Goal: Task Accomplishment & Management: Manage account settings

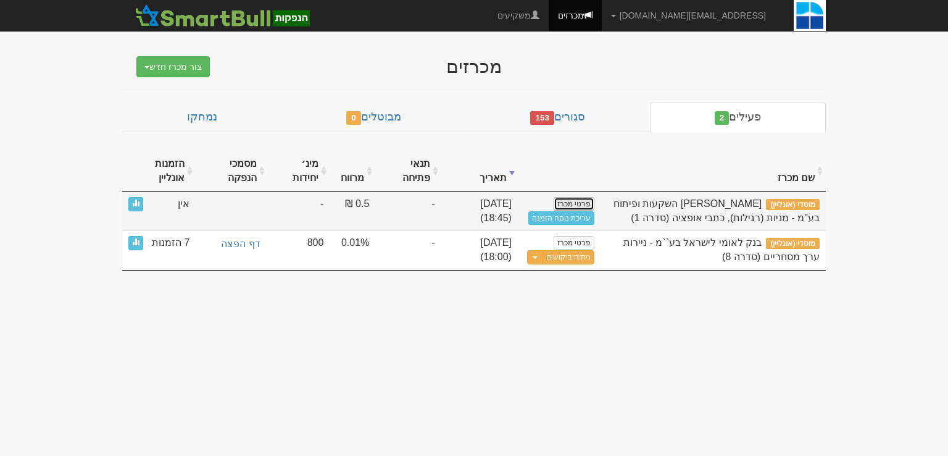
click at [580, 202] on link "פרטי מכרז" at bounding box center [574, 204] width 41 height 14
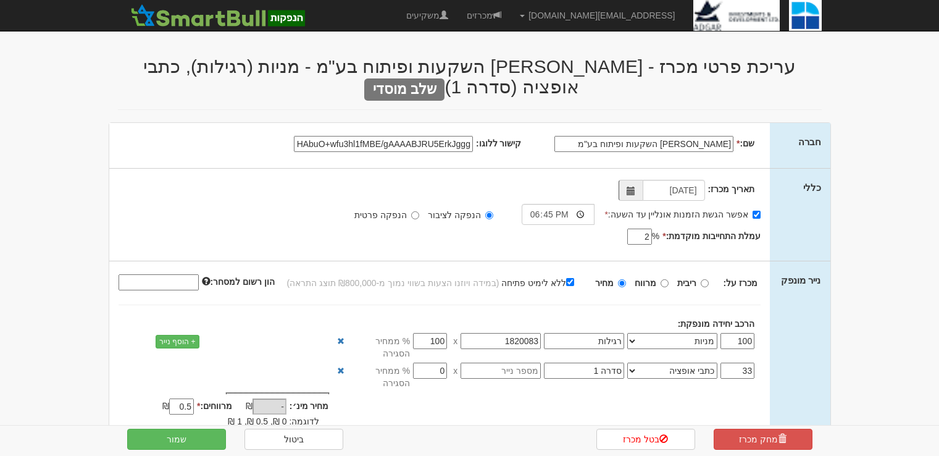
select select "מניות"
select select "כתבי אופציה"
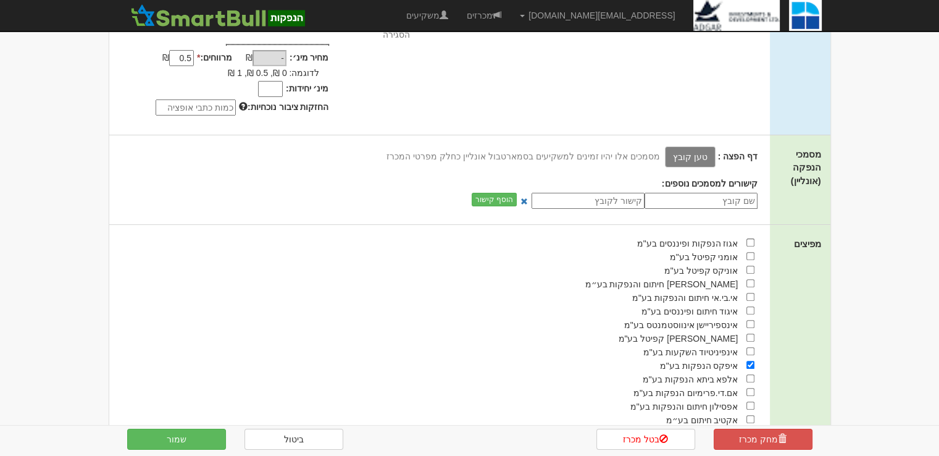
scroll to position [40, 0]
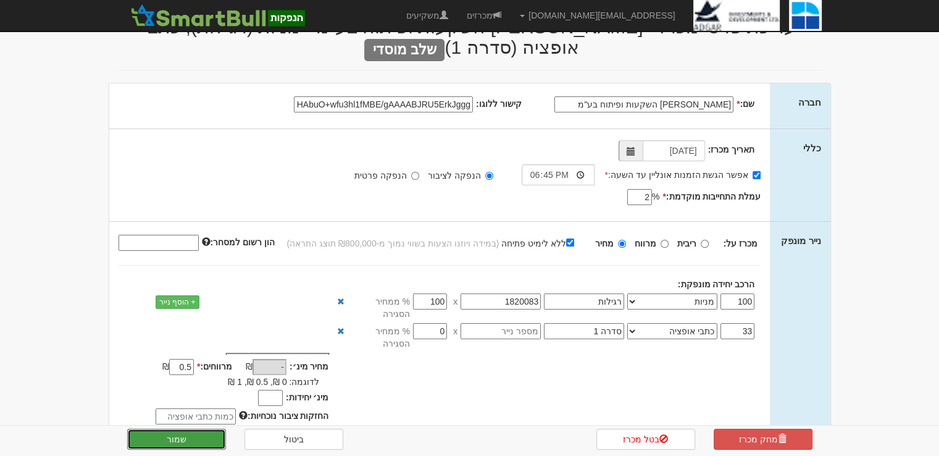
click at [182, 437] on button "שמור" at bounding box center [176, 438] width 99 height 21
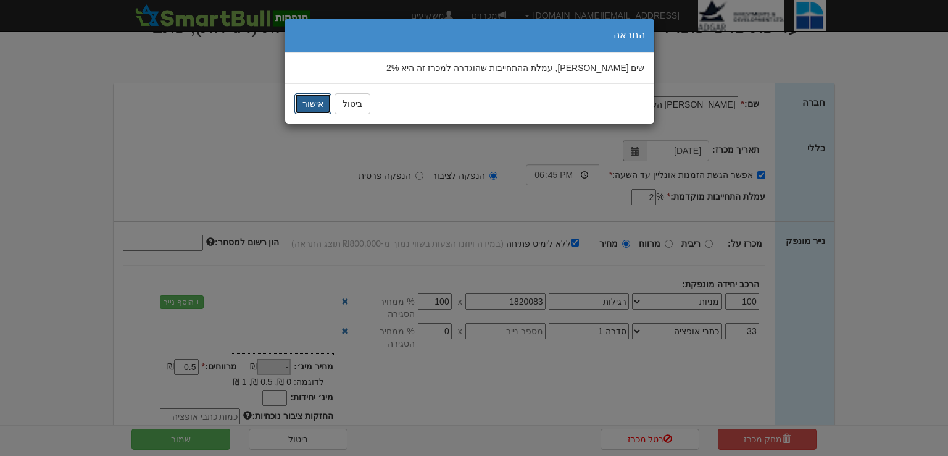
click at [309, 101] on button "אישור" at bounding box center [312, 103] width 37 height 21
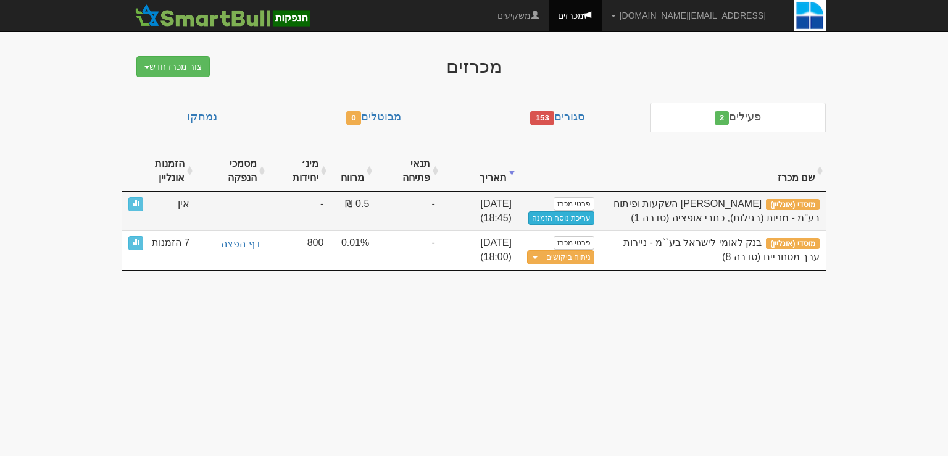
click at [548, 222] on link "עריכת נוסח הזמנה" at bounding box center [561, 218] width 67 height 14
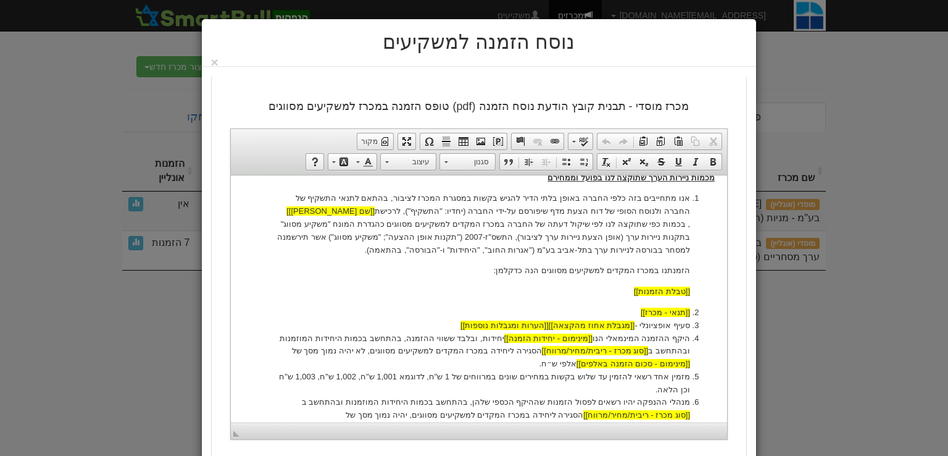
scroll to position [370, 0]
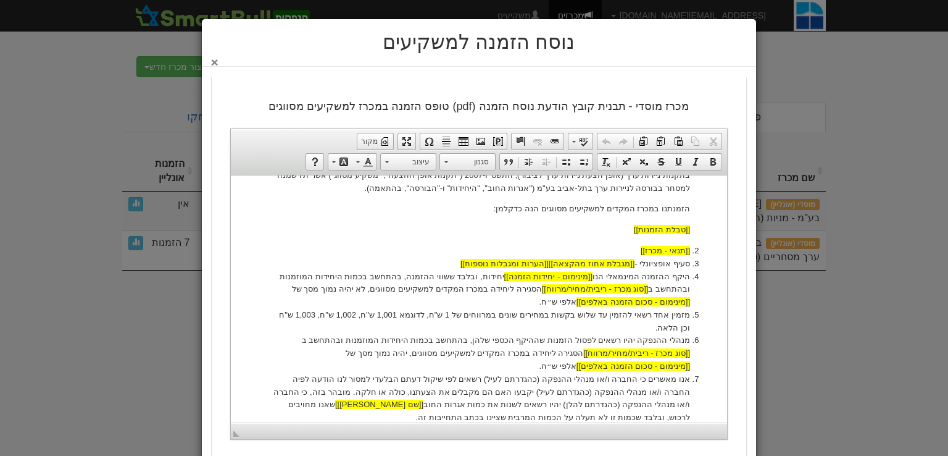
click at [219, 61] on button "×" at bounding box center [214, 62] width 7 height 13
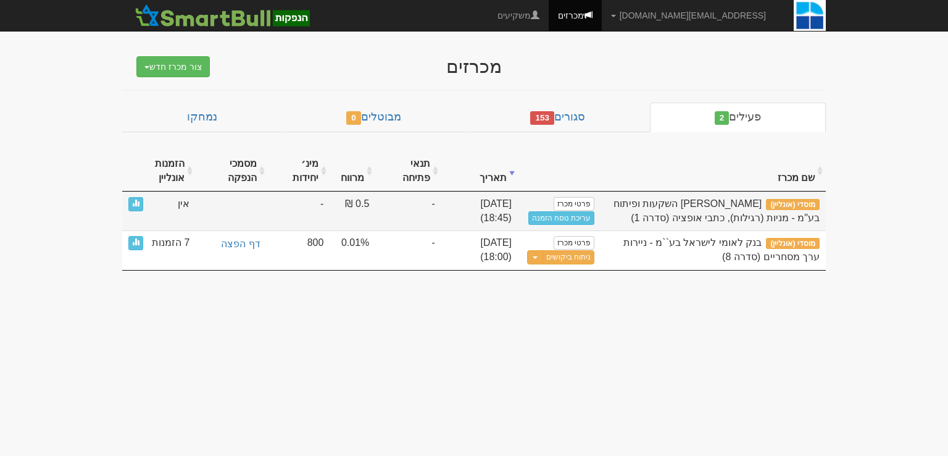
scroll to position [0, 0]
click at [570, 202] on link "פרטי מכרז" at bounding box center [574, 204] width 41 height 14
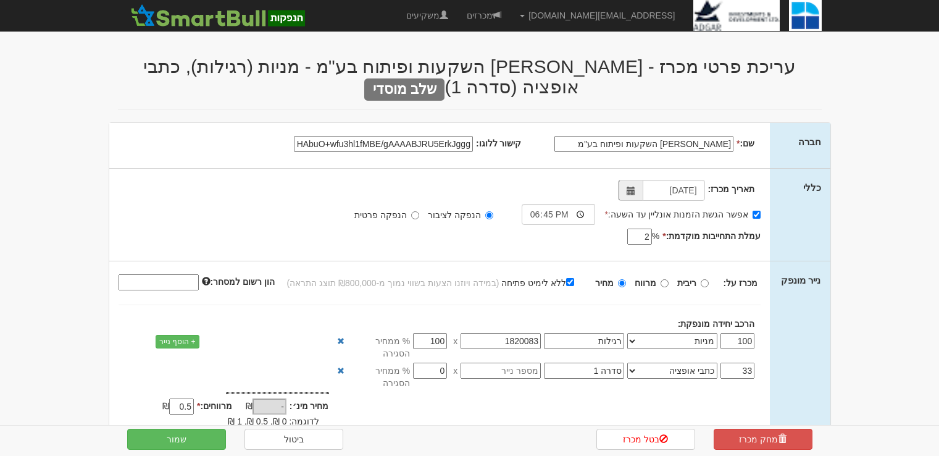
select select "מניות"
select select "כתבי אופציה"
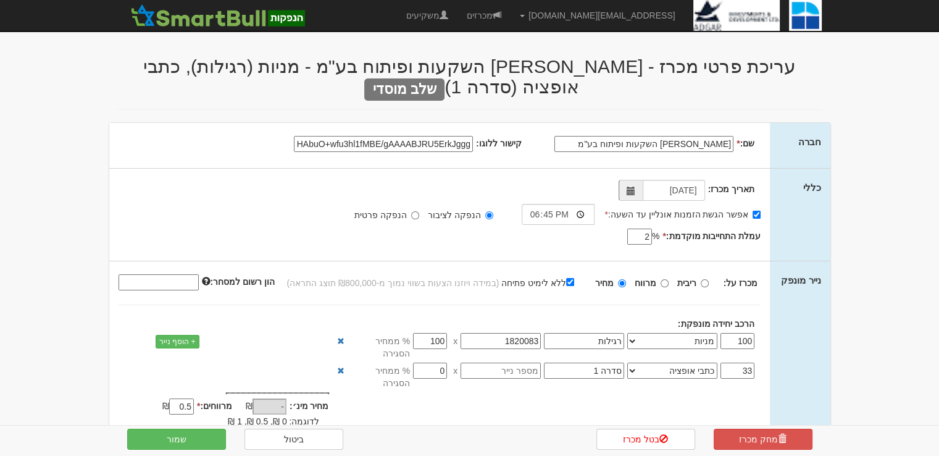
scroll to position [62, 0]
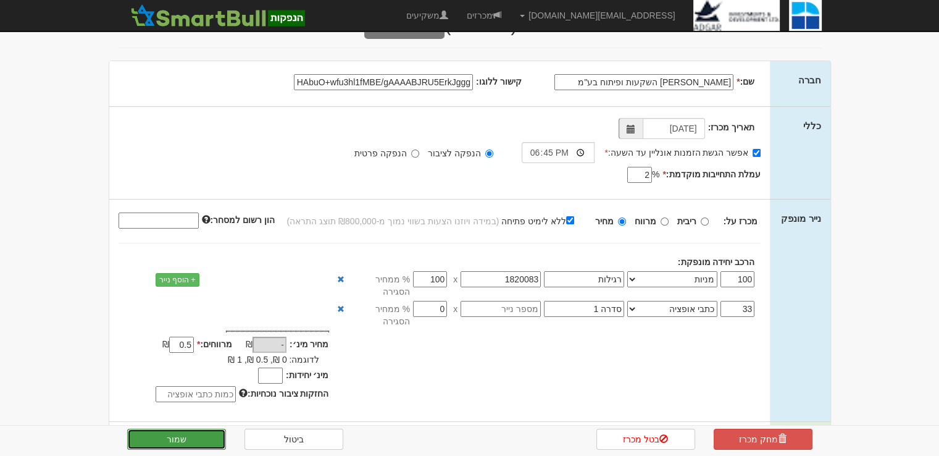
click at [202, 438] on button "שמור" at bounding box center [176, 438] width 99 height 21
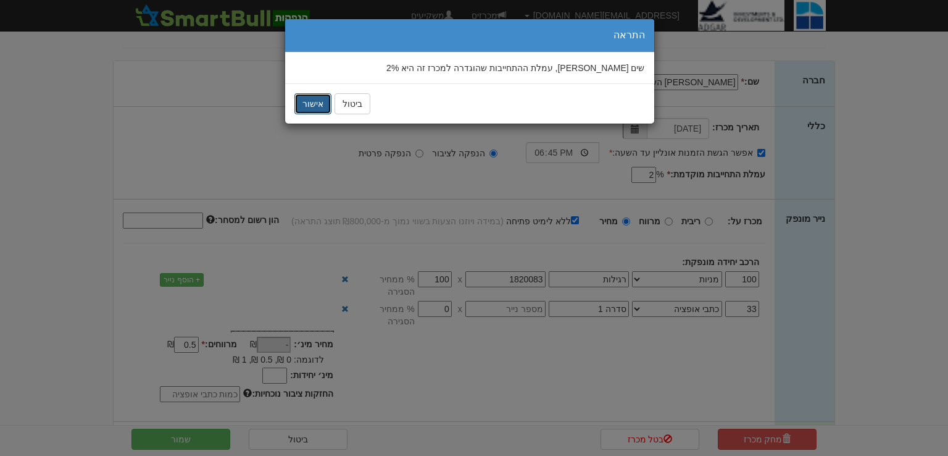
click at [312, 113] on button "אישור" at bounding box center [312, 103] width 37 height 21
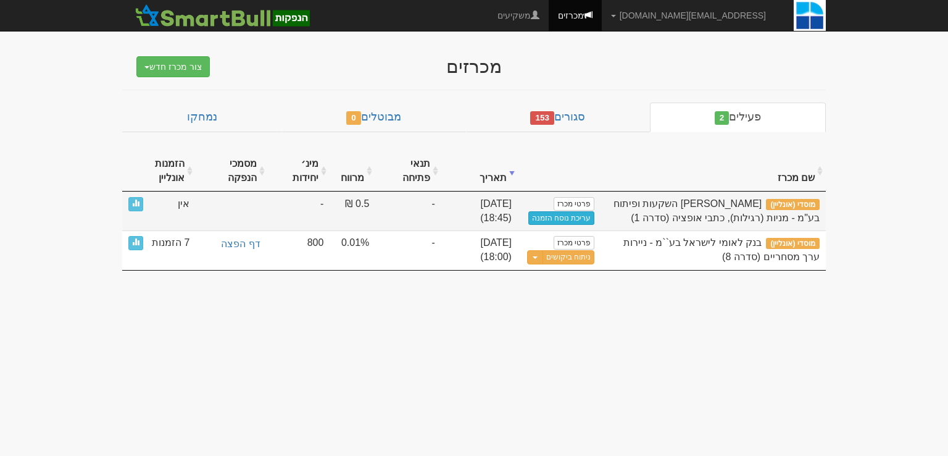
click at [553, 215] on link "עריכת נוסח הזמנה" at bounding box center [561, 218] width 67 height 14
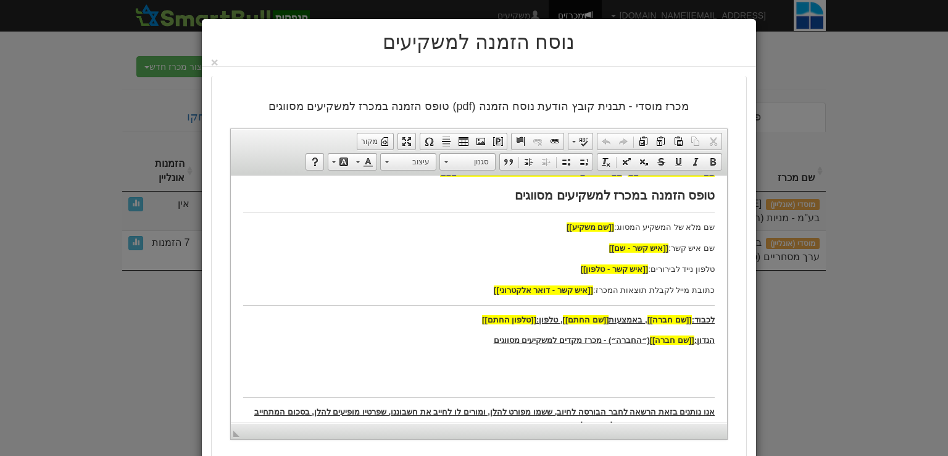
scroll to position [309, 0]
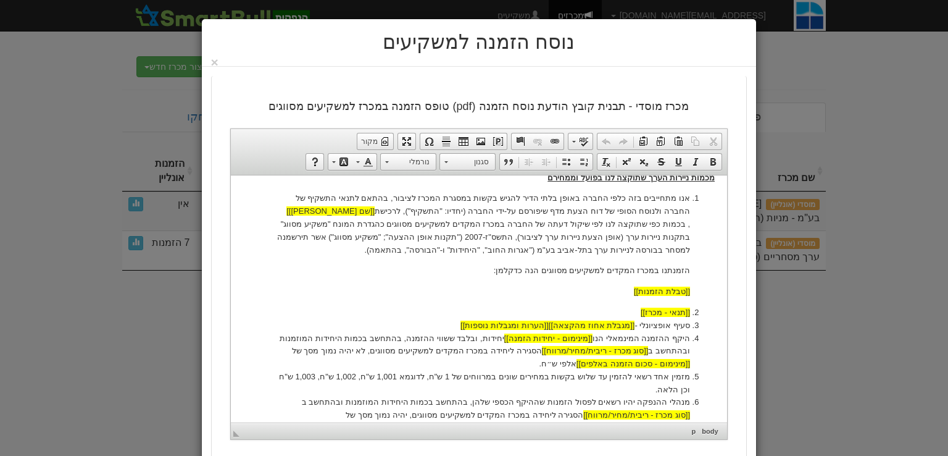
click at [666, 200] on p "אנו מתחייבים בזה כלפי החברה באופן בלתי הדיר להגיש בקשות במסגרת המכרז לציבור, בה…" at bounding box center [478, 223] width 422 height 64
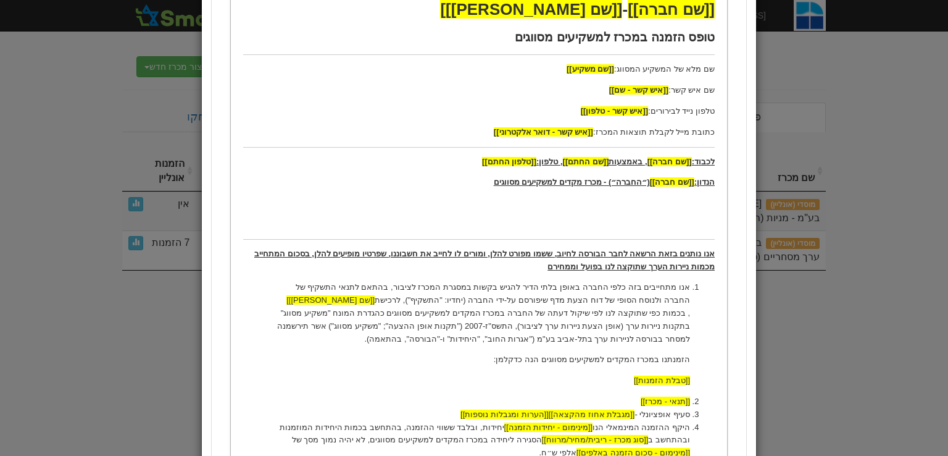
scroll to position [232, 0]
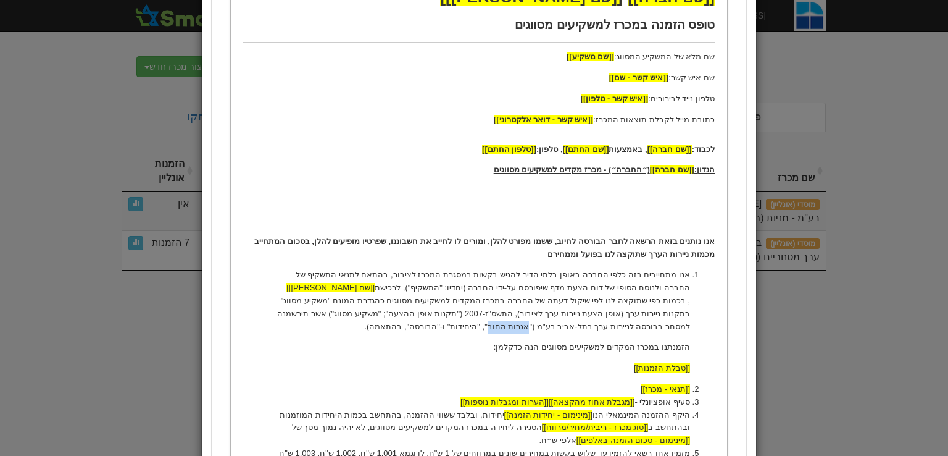
drag, startPoint x: 287, startPoint y: 311, endPoint x: 322, endPoint y: 315, distance: 35.5
click at [322, 315] on p "אנו מתחייבים בזה כלפי החברה באופן בלתי הדיר להגיש בקשות במסגרת המכרז לציבור, בה…" at bounding box center [478, 301] width 422 height 64
click at [449, 363] on p "[[טבלת הזמנות]]" at bounding box center [478, 368] width 422 height 13
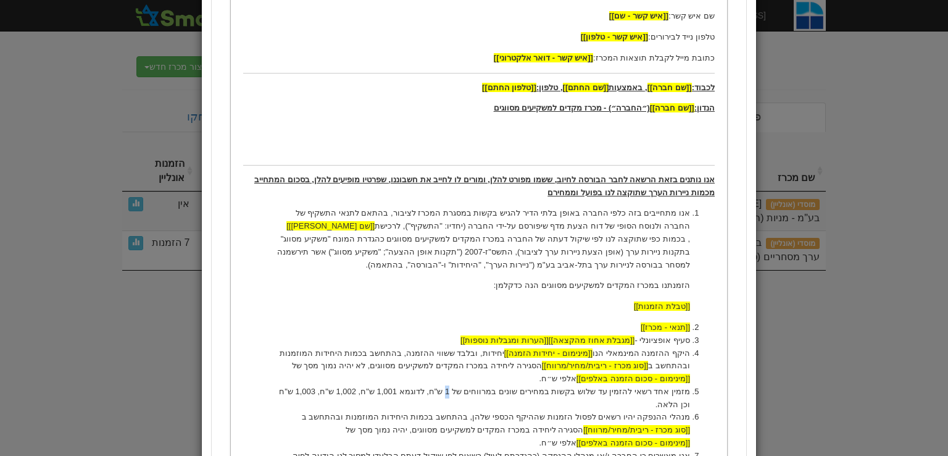
click at [470, 391] on li "מזמין אחד רשאי להזמין עד שלוש בקשות במחירים שונים במרווחים של 1 ש"ח, לדוגמא 1,0…" at bounding box center [478, 398] width 422 height 26
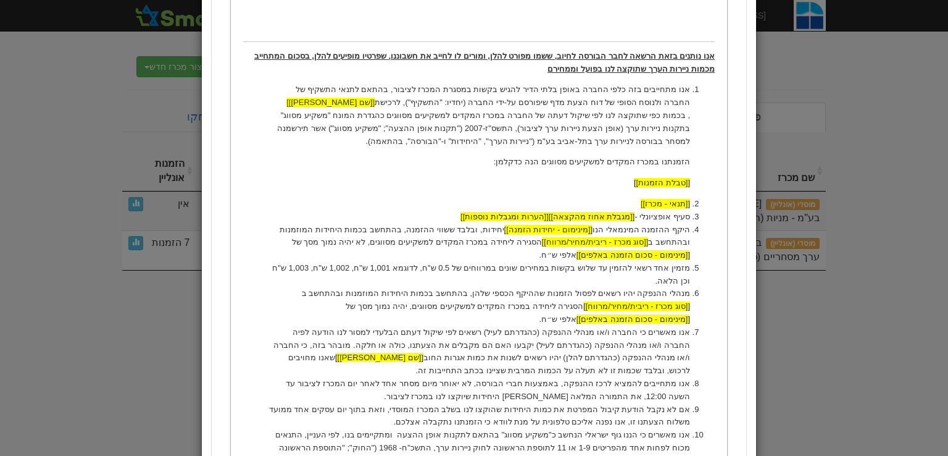
click at [429, 296] on li "מנהלי ההנפקה יהיו רשאים לפסול הזמנות שההיקף הכספי שלהן, בהתחשב בכמות היחידות המ…" at bounding box center [478, 306] width 422 height 38
drag, startPoint x: 396, startPoint y: 267, endPoint x: 415, endPoint y: 269, distance: 18.6
click at [415, 268] on li "מזמין אחד רשאי להזמין עד שלוש בקשות במחירים שונים במרווחים של 0.5 ש"ח, לדוגמא 1…" at bounding box center [478, 275] width 422 height 26
drag, startPoint x: 361, startPoint y: 268, endPoint x: 379, endPoint y: 270, distance: 18.6
click at [379, 270] on li "מזמין אחד רשאי להזמין עד שלוש בקשות במחירים שונים במרווחים של 0.5 ש"ח, לדוגמא 5…" at bounding box center [478, 275] width 422 height 26
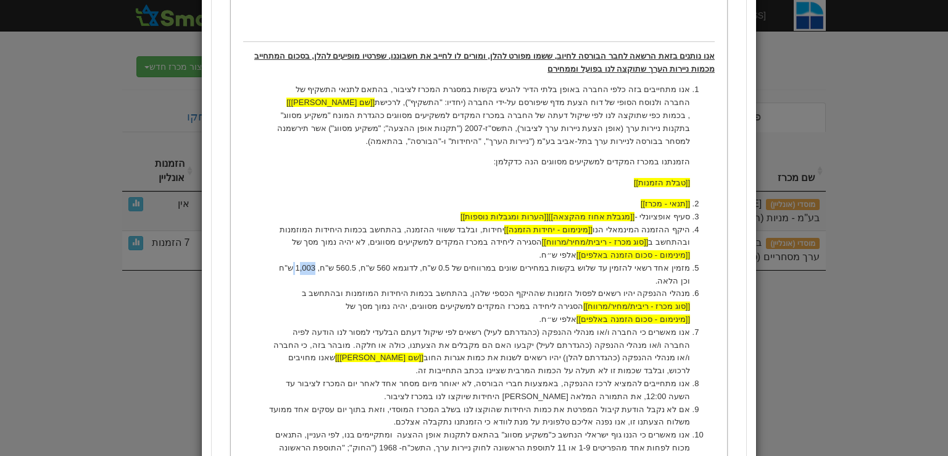
click at [325, 270] on li "מזמין אחד רשאי להזמין עד שלוש בקשות במחירים שונים במרווחים של 0.5 ש"ח, לדוגמא 5…" at bounding box center [478, 275] width 422 height 26
drag, startPoint x: 328, startPoint y: 268, endPoint x: 341, endPoint y: 268, distance: 12.3
click at [341, 268] on li "מזמין אחד רשאי להזמין עד שלוש בקשות במחירים שונים במרווחים של 0.5 ש"ח, לדוגמא 5…" at bounding box center [478, 275] width 422 height 26
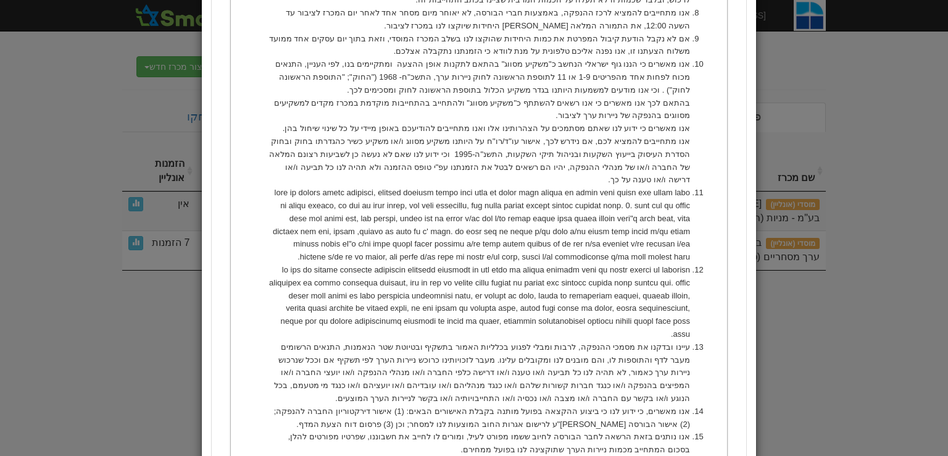
scroll to position [1035, 0]
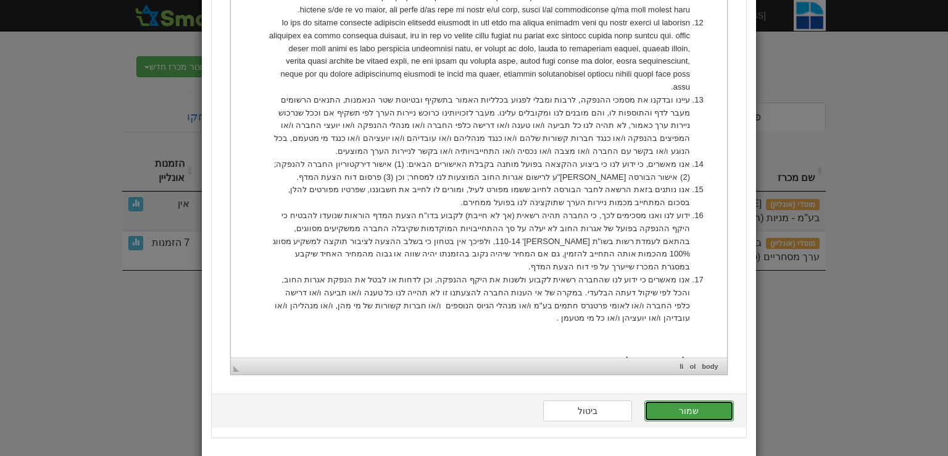
click at [679, 412] on button "שמור" at bounding box center [689, 410] width 89 height 21
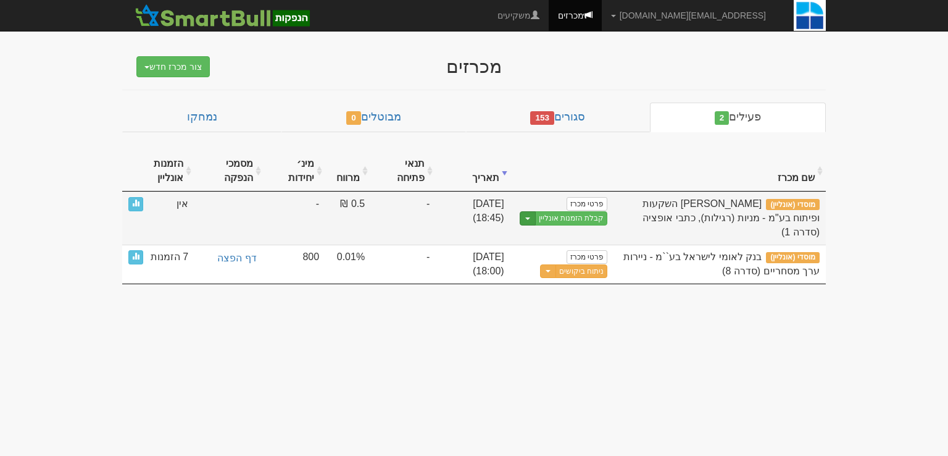
click at [527, 217] on span "button" at bounding box center [527, 218] width 5 height 2
click at [548, 242] on link "הצג טופס הזמנה לדוגמה" at bounding box center [548, 239] width 117 height 16
click at [595, 202] on link "פרטי מכרז" at bounding box center [587, 204] width 41 height 14
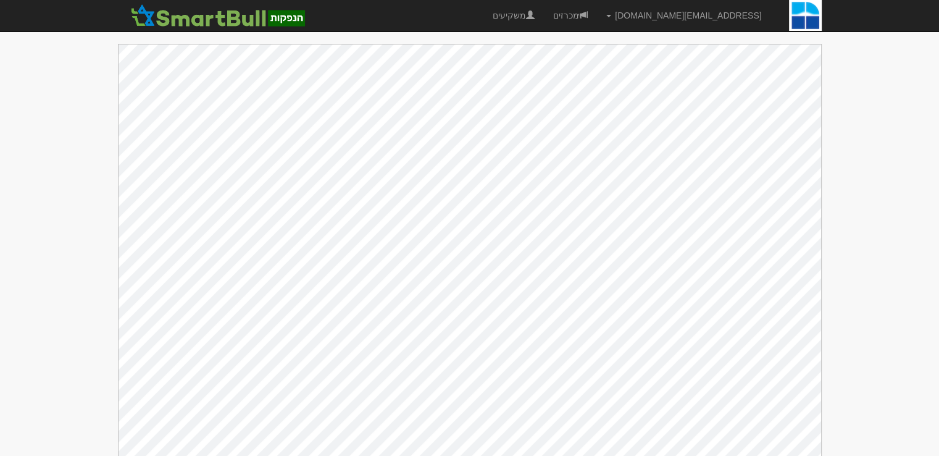
click at [80, 115] on body "gurp@leumipartners.com הגדרות חשבונות הנפקה תבניות הודעות קיבול X" at bounding box center [469, 234] width 939 height 469
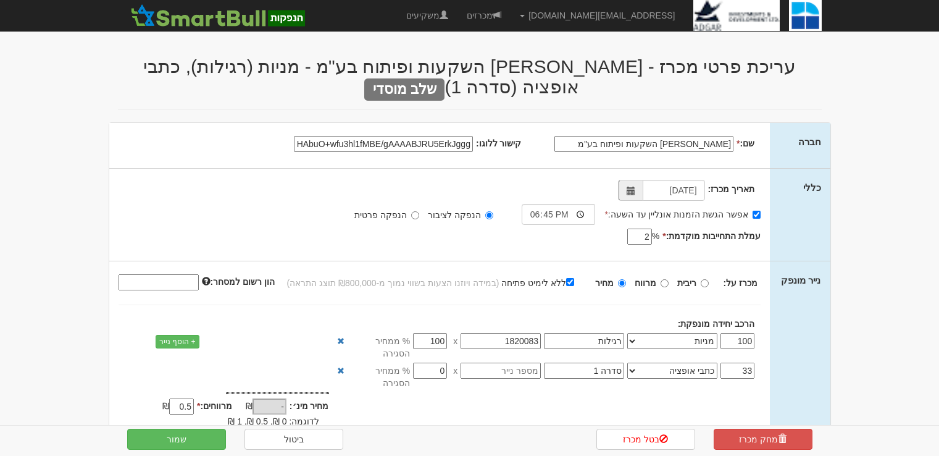
select select "מניות"
select select "כתבי אופציה"
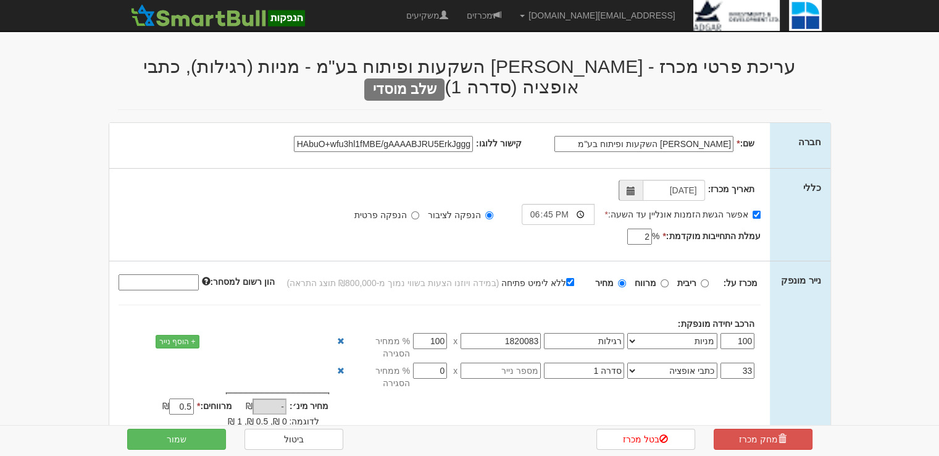
click at [409, 140] on input "data:image/png;base64,iVBORw0KGgoAAAANSUhEUgAAADgAAAAUCAMAAADvNg5hAAAAjVBMVEX//…" at bounding box center [383, 144] width 179 height 16
paste input "jpeg;base64,/9j/4AAQSkZJRgABAQAAAQABAAD/2wCEAAkGBwgHBgkIBwgKCgkLDRYPDQwMDRsUFRA…"
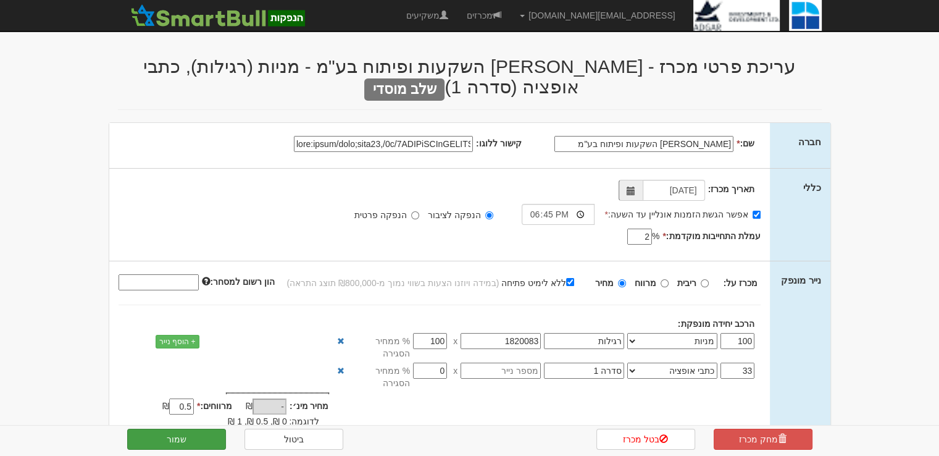
type input "data:image/jpeg;base64,/9j/4AAQSkZJRgABAQAAAQABAAD/2wCEAAkGBwgHBgkIBwgKCgkLDRYP…"
click at [161, 440] on button "שמור" at bounding box center [176, 438] width 99 height 21
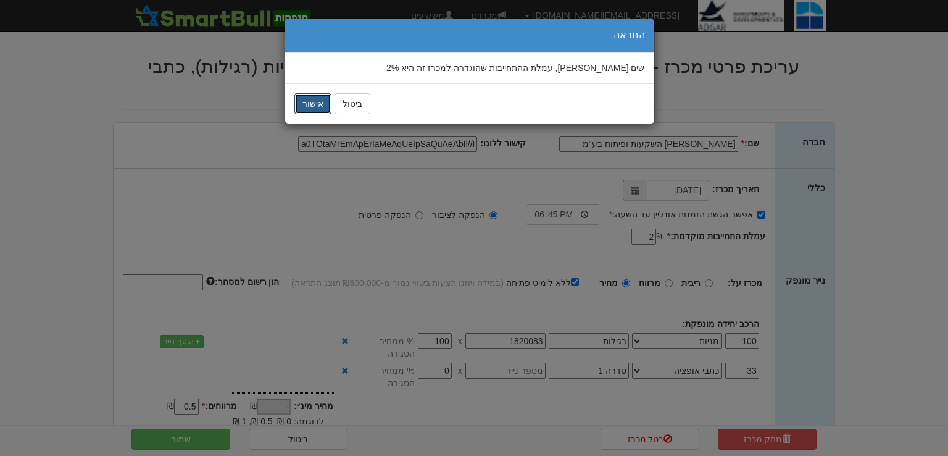
click at [314, 111] on button "אישור" at bounding box center [312, 103] width 37 height 21
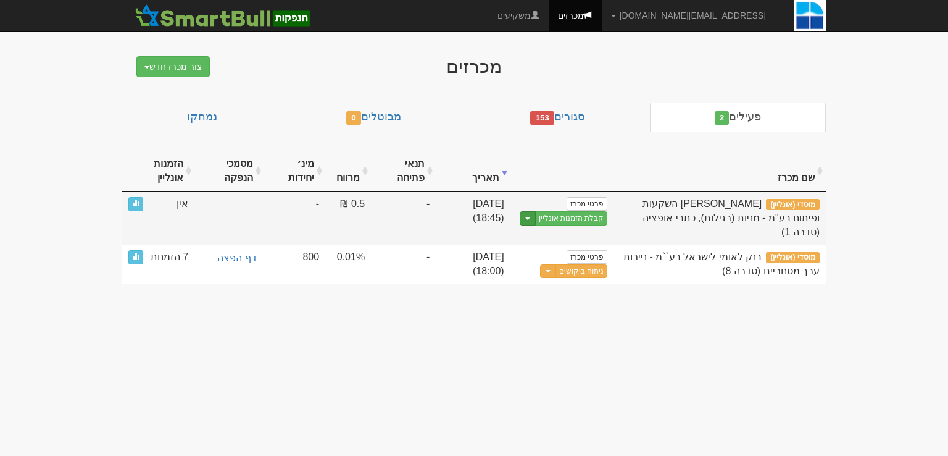
click at [527, 220] on button "Toggle Dropdown" at bounding box center [528, 218] width 16 height 14
click at [533, 235] on link "הצג טופס הזמנה לדוגמה" at bounding box center [548, 239] width 117 height 16
click at [598, 200] on link "פרטי מכרז" at bounding box center [587, 204] width 41 height 14
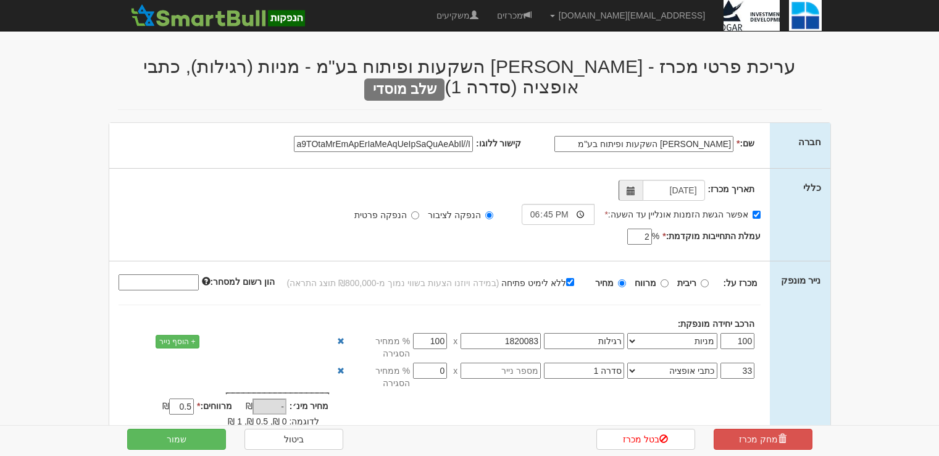
select select "מניות"
select select "כתבי אופציה"
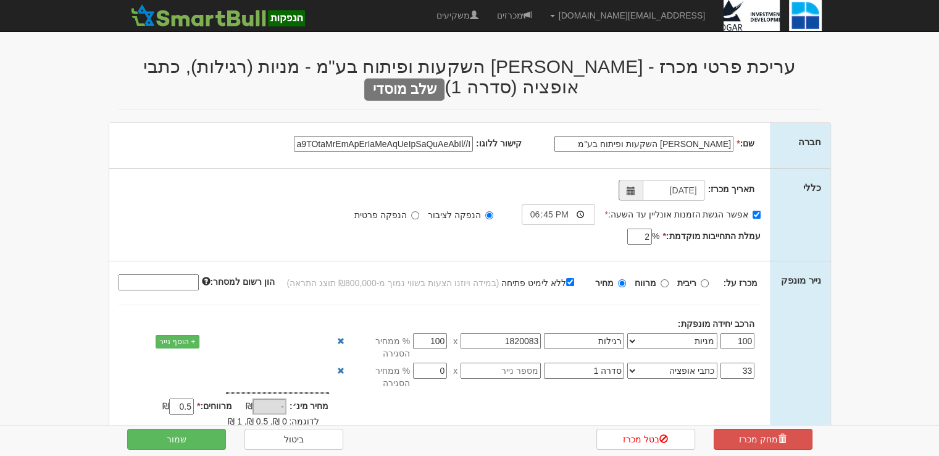
click at [353, 136] on input "קישור ללוגו:" at bounding box center [383, 144] width 179 height 16
paste input "data:image/jpeg;base64,/9j/4AAQSkZJRgABAQAAAQABAAD/2wCEAAkGBwgHBgkIBwgKCgkLDRYP…"
type input "data:image/jpeg;base64,/9j/4AAQSkZJRgABAQAAAQABAAD/2wCEAAkGBwgHBgkIBwgKCgkLDRYP…"
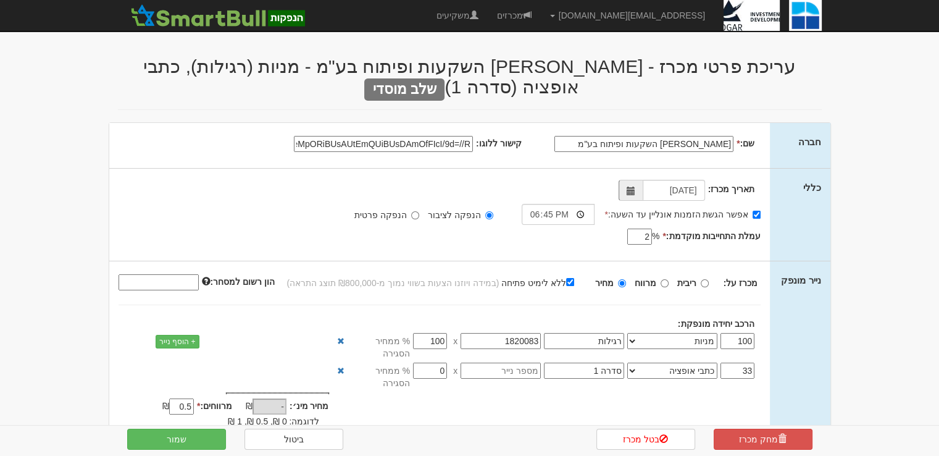
click at [148, 169] on div "תאריך מכרז: 08/09/2025 אפשר הגשת הזמנות אונליין עד השעה: * 18:45" at bounding box center [439, 215] width 661 height 92
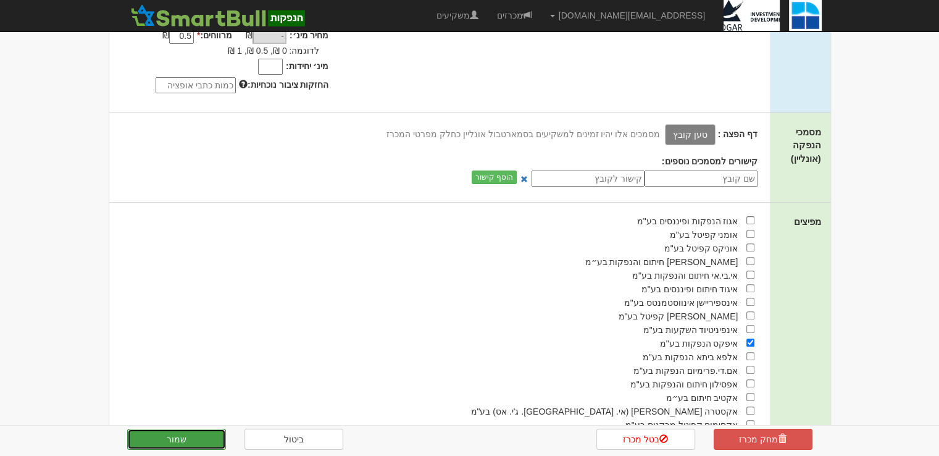
click at [183, 444] on button "שמור" at bounding box center [176, 438] width 99 height 21
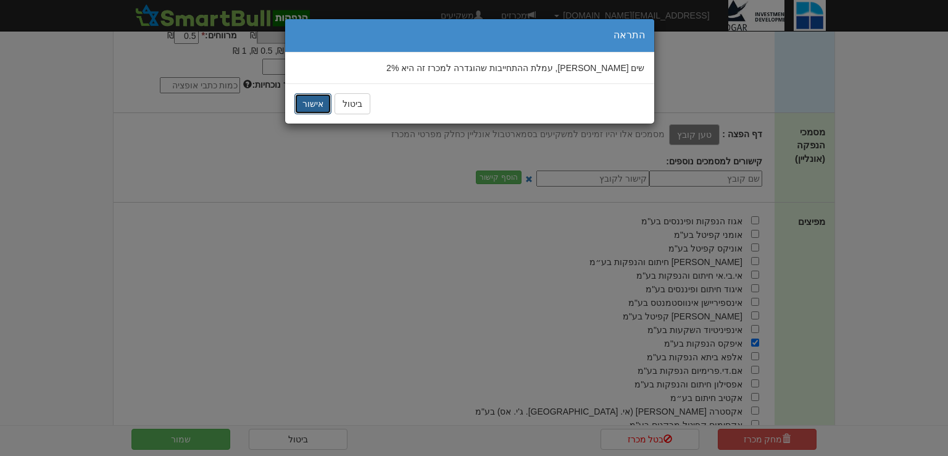
click at [320, 99] on button "אישור" at bounding box center [312, 103] width 37 height 21
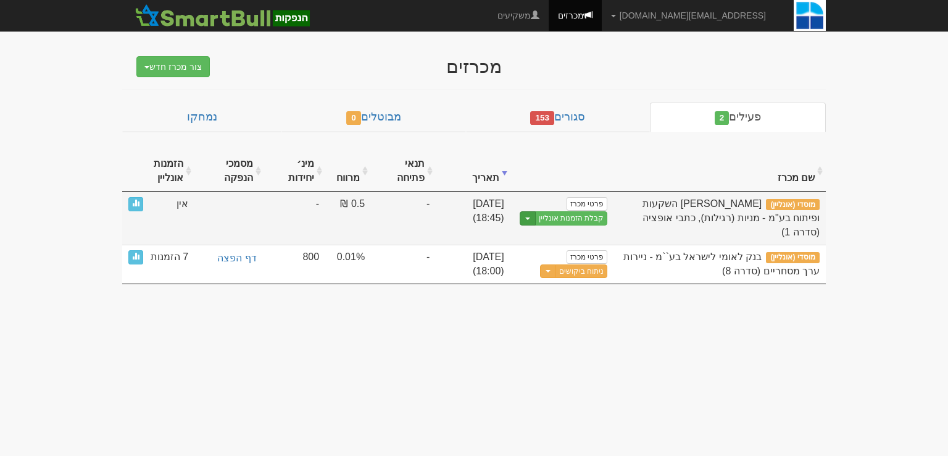
click at [530, 219] on button "Toggle Dropdown" at bounding box center [528, 218] width 16 height 14
click at [551, 243] on link "הצג טופס הזמנה לדוגמה" at bounding box center [548, 239] width 117 height 16
click at [573, 197] on link "פרטי מכרז" at bounding box center [587, 204] width 41 height 14
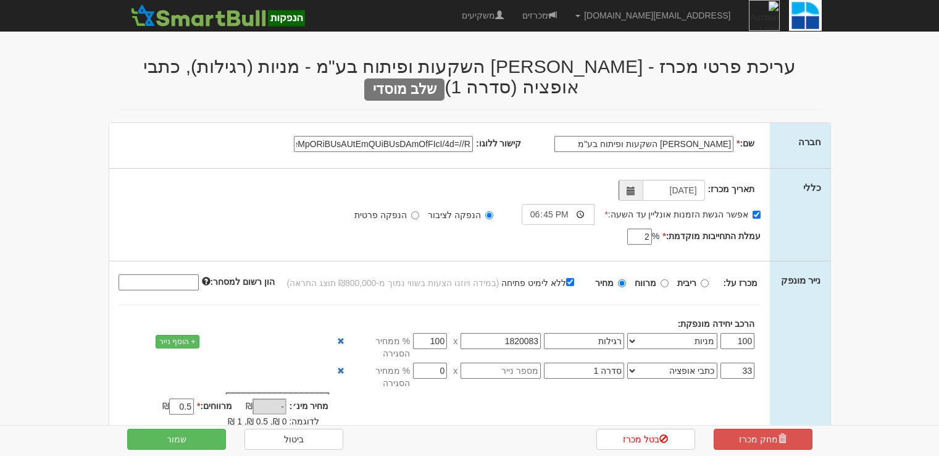
select select "מניות"
select select "כתבי אופציה"
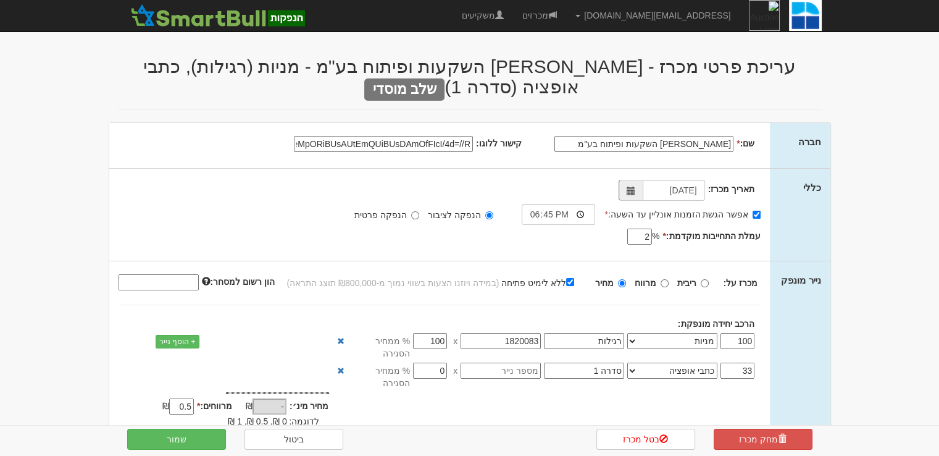
click at [355, 136] on input "קישור ללוגו:" at bounding box center [383, 144] width 179 height 16
type input "https://www.google.com/imgres?q=%D7%90%D7%93%D7%92%D7%A8%20%D7%94%D7%A9%D7%A7%D…"
click at [191, 441] on button "שמור" at bounding box center [176, 438] width 99 height 21
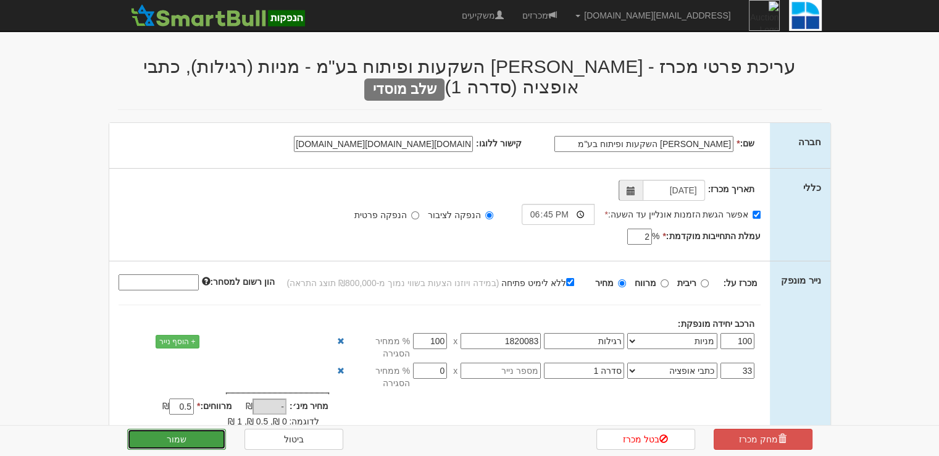
scroll to position [0, 0]
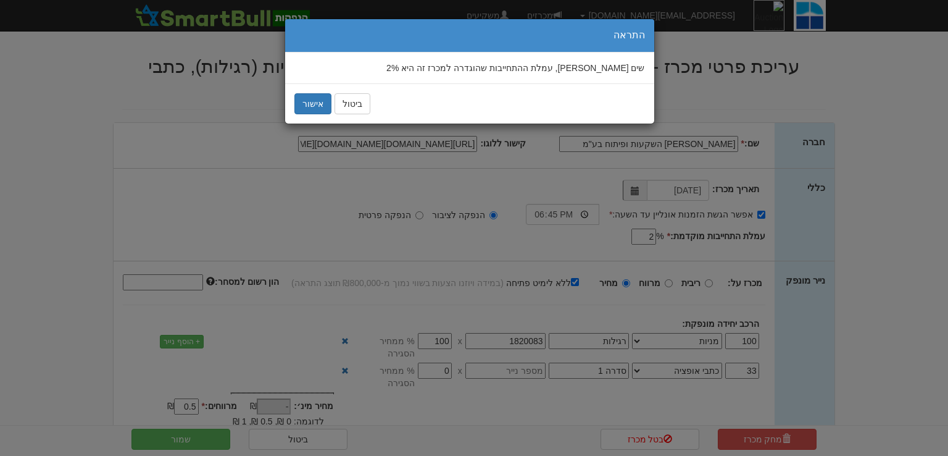
click at [282, 107] on div "× התראה שים לב, עמלת ההתחייבות שהוגדרה למכרז זה היא 2% ביטול אישור" at bounding box center [474, 228] width 948 height 456
click at [295, 111] on button "אישור" at bounding box center [312, 103] width 37 height 21
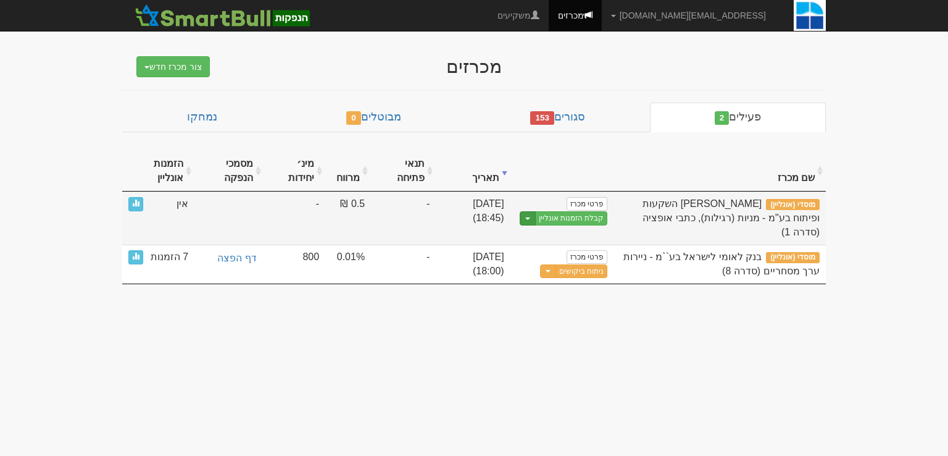
click at [529, 220] on button "Toggle Dropdown" at bounding box center [528, 218] width 16 height 14
click at [538, 242] on link "הצג טופס הזמנה לדוגמה" at bounding box center [548, 239] width 117 height 16
click at [578, 204] on link "פרטי מכרז" at bounding box center [587, 204] width 41 height 14
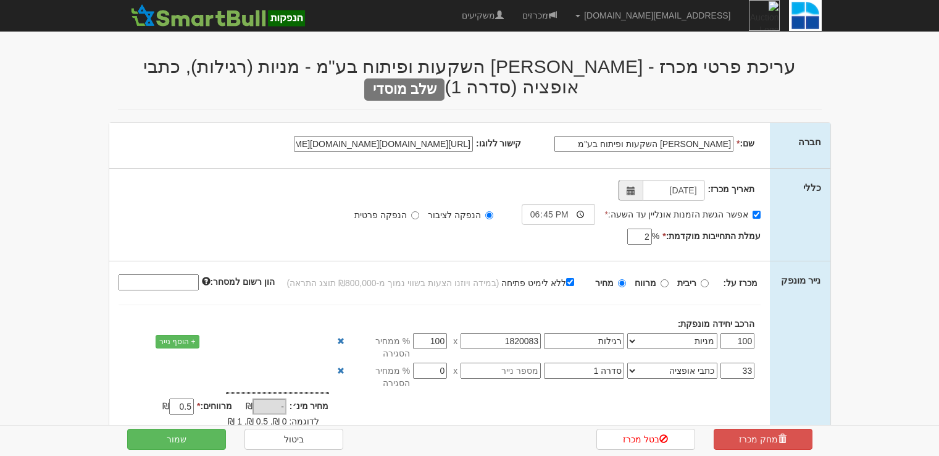
select select "מניות"
select select "כתבי אופציה"
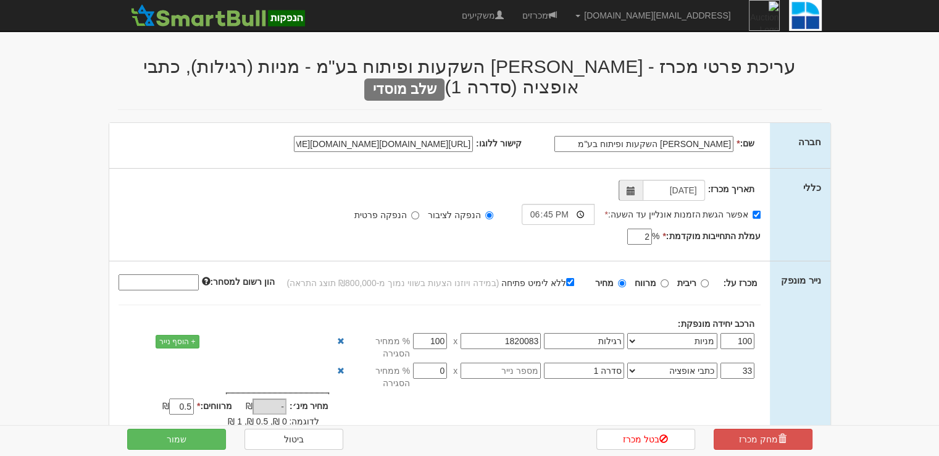
click at [346, 136] on input "[URL][DOMAIN_NAME][DOMAIN_NAME][DOMAIN_NAME]" at bounding box center [383, 144] width 179 height 16
click at [346, 136] on input "https://www.google.com/imgres?q=%D7%90%D7%93%D7%92%D7%A8%20%D7%94%D7%A9%D7%A7%D…" at bounding box center [383, 144] width 179 height 16
paste input "https://www.google.com/imgres?q=%D7%90%D7%93%D7%92%D7%A8%20%D7%94%D7%A9%D7%A7%D…"
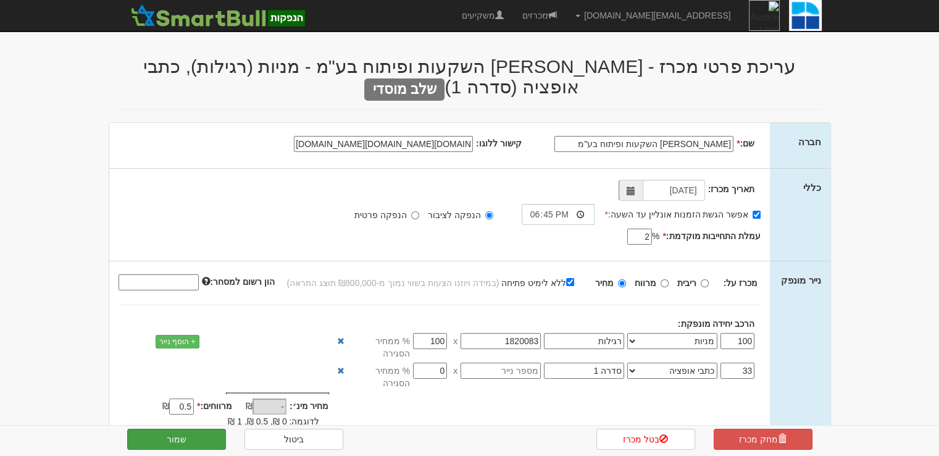
type input "https://www.google.com/imgres?q=%D7%90%D7%93%D7%92%D7%A8%20%D7%94%D7%A9%D7%A7%D…"
click at [193, 445] on button "שמור" at bounding box center [176, 438] width 99 height 21
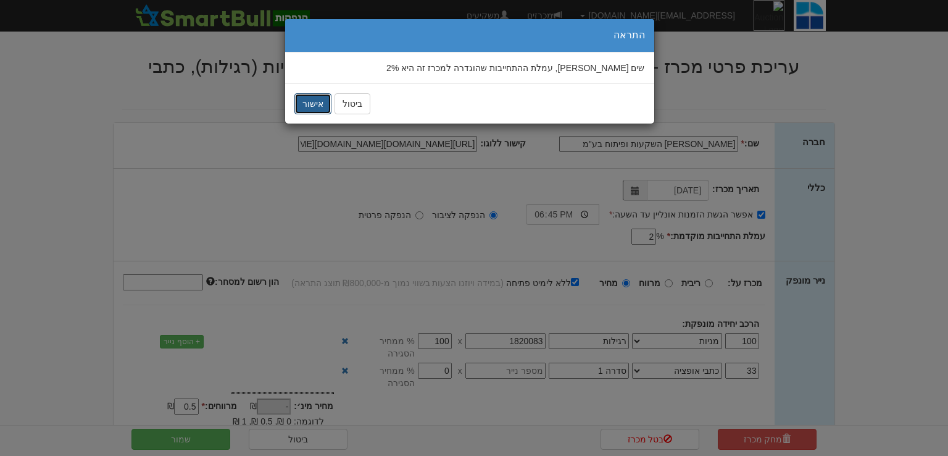
click at [320, 101] on button "אישור" at bounding box center [312, 103] width 37 height 21
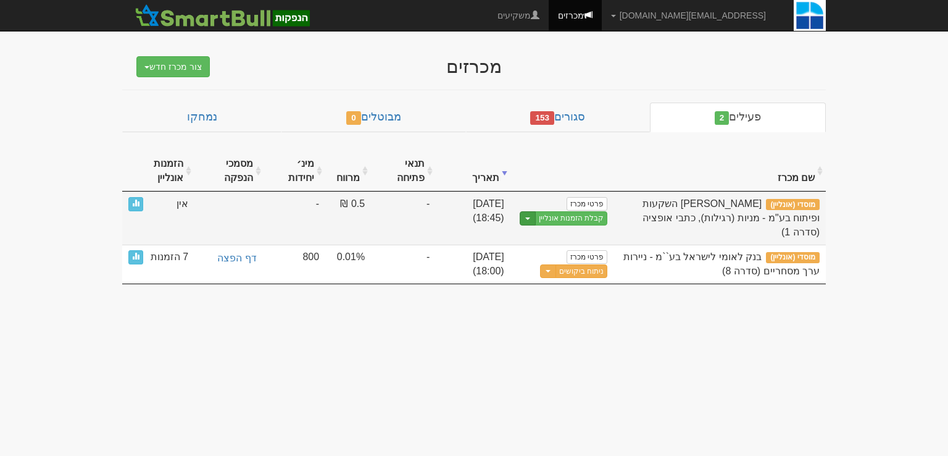
click at [531, 215] on button "Toggle Dropdown" at bounding box center [528, 218] width 16 height 14
click at [537, 233] on link "הצג טופס הזמנה לדוגמה" at bounding box center [548, 239] width 117 height 16
click at [595, 204] on link "פרטי מכרז" at bounding box center [587, 204] width 41 height 14
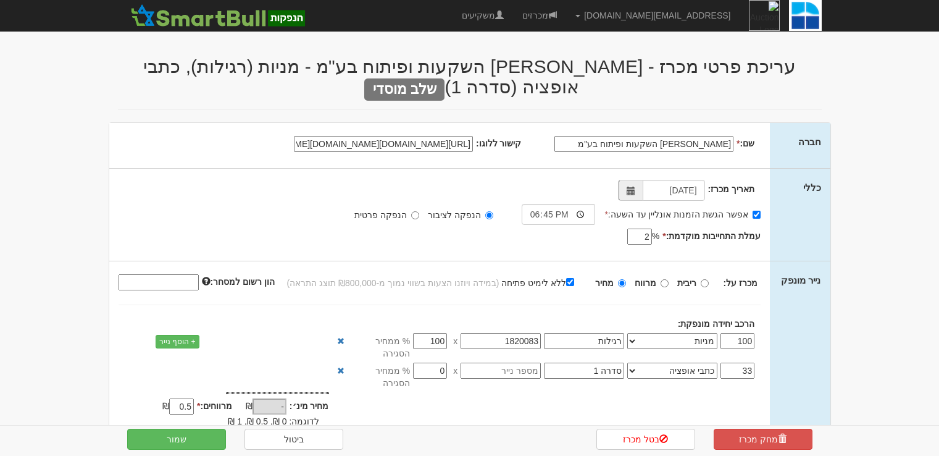
select select "מניות"
select select "כתבי אופציה"
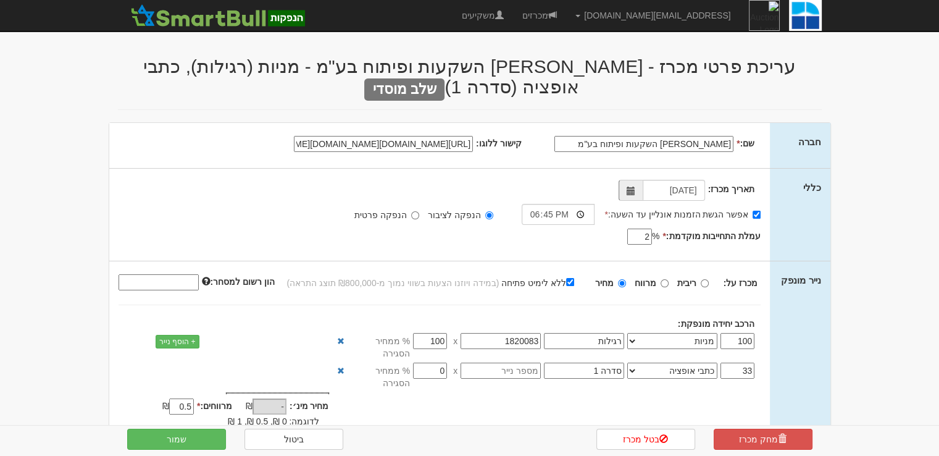
click at [375, 136] on input "[URL][DOMAIN_NAME][DOMAIN_NAME][DOMAIN_NAME]" at bounding box center [383, 144] width 179 height 16
paste input "[DOMAIN_NAME]%2Fwp-content%2Fuploads%2F2020%2F05%2Fadgar-logo-w.png.webp&imgref…"
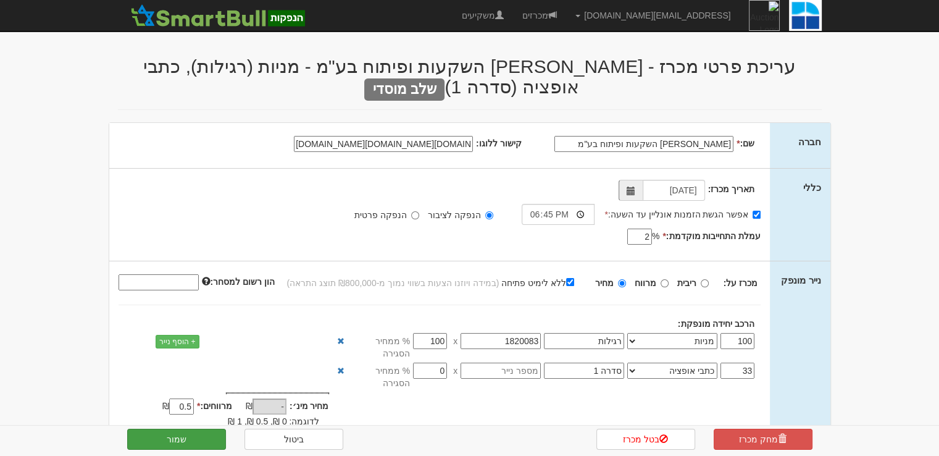
type input "https://www.google.com/imgres?q=%D7%90%D7%93%D7%92%D7%A8%20%D7%94%D7%A9%D7%A7%D…"
click at [172, 432] on button "שמור" at bounding box center [176, 438] width 99 height 21
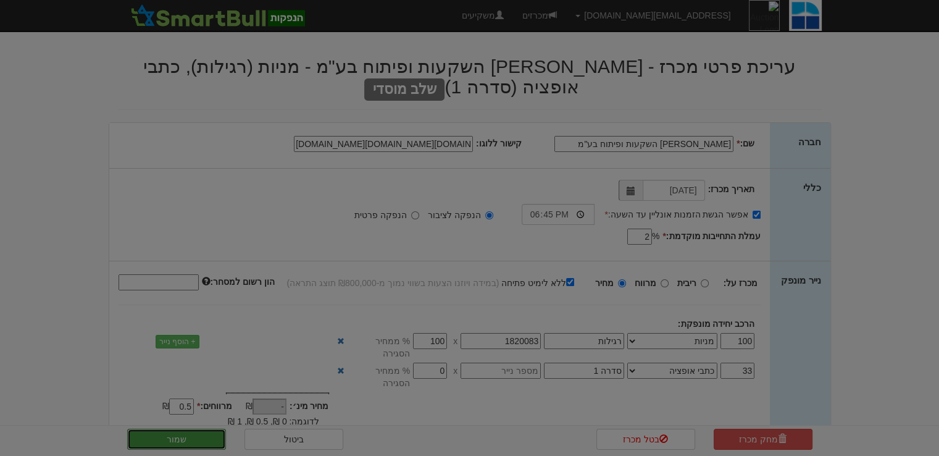
scroll to position [0, 0]
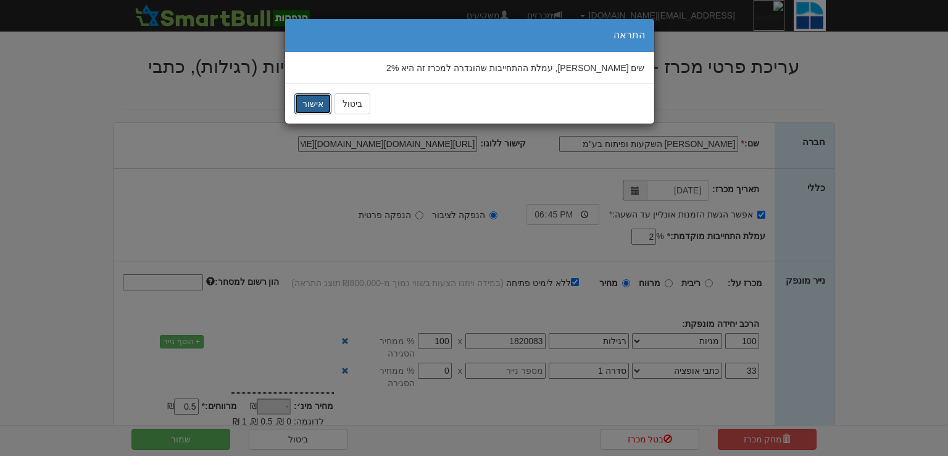
click at [316, 102] on button "אישור" at bounding box center [312, 103] width 37 height 21
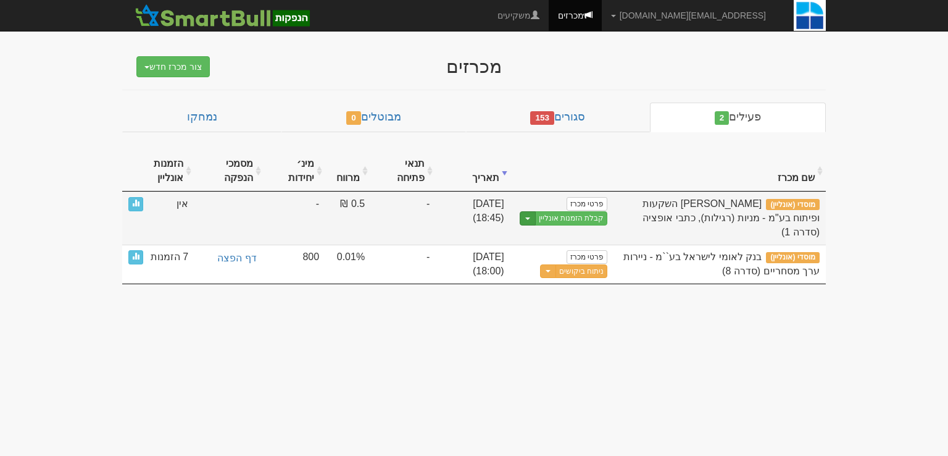
click at [529, 217] on span "button" at bounding box center [527, 218] width 5 height 2
click at [533, 235] on link "הצג טופס הזמנה לדוגמה" at bounding box center [548, 239] width 117 height 16
click at [575, 202] on link "פרטי מכרז" at bounding box center [587, 204] width 41 height 14
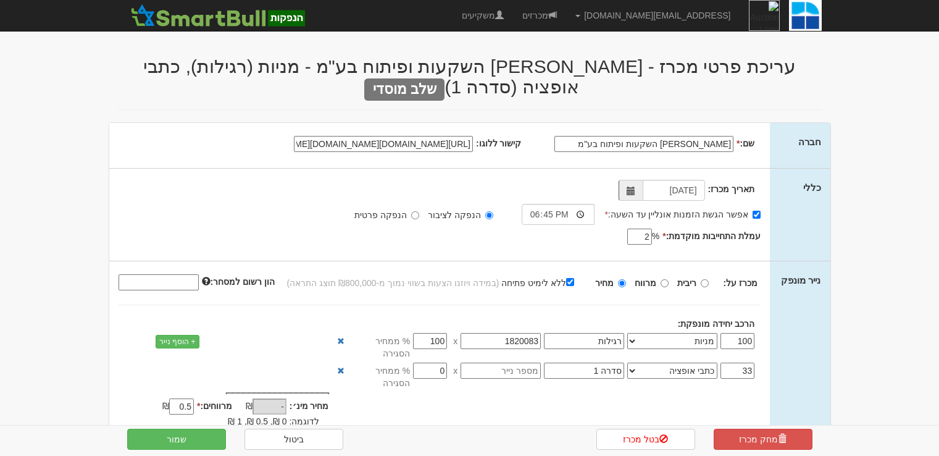
select select "מניות"
select select "כתבי אופציה"
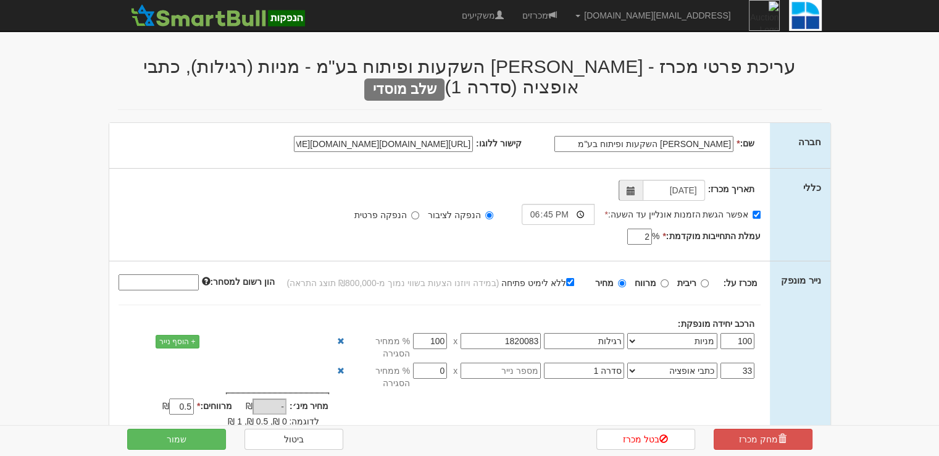
click at [348, 136] on input "[URL][DOMAIN_NAME][DOMAIN_NAME][DOMAIN_NAME]" at bounding box center [383, 144] width 179 height 16
paste input "[URL][DOMAIN_NAME]"
type input "[URL][DOMAIN_NAME]"
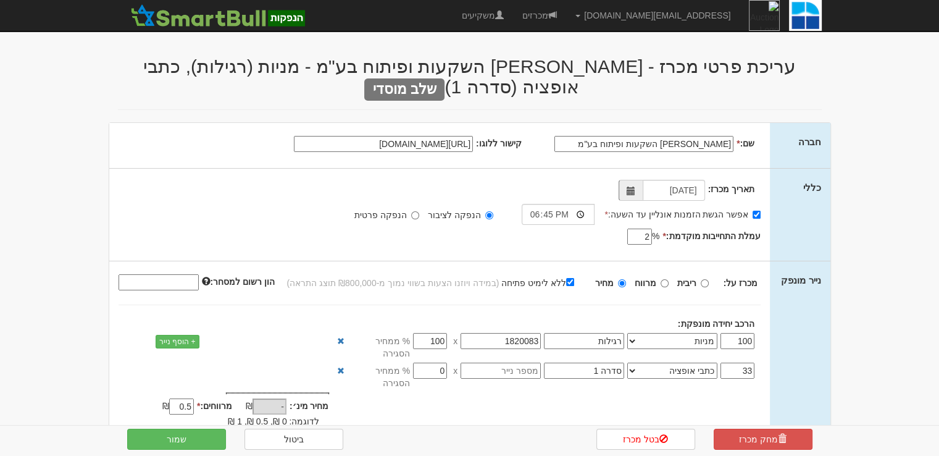
click at [361, 136] on input "[URL][DOMAIN_NAME]" at bounding box center [383, 144] width 179 height 16
paste input "[URL][DOMAIN_NAME][DOMAIN_NAME][DOMAIN_NAME]"
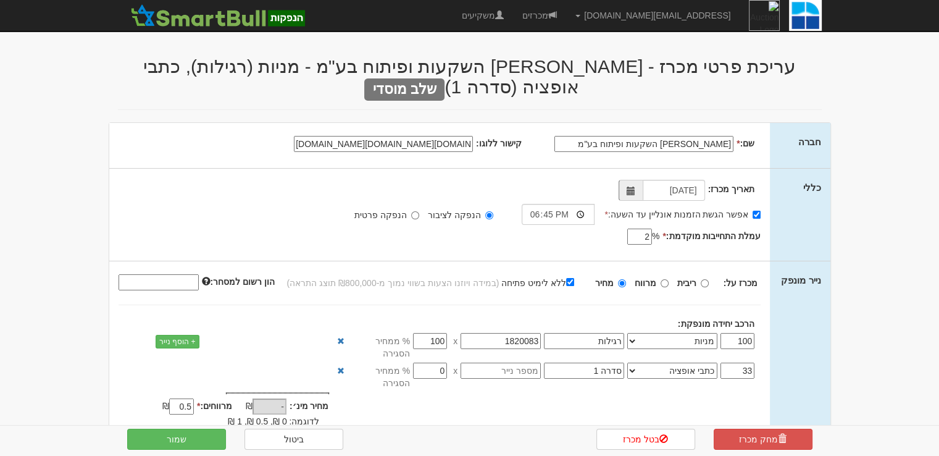
type input "[URL][DOMAIN_NAME][DOMAIN_NAME][DOMAIN_NAME]"
click at [209, 180] on div "אפשר הגשת הזמנות אונליין עד השעה: * 18:45 הנפקה לציבור הנפקה פרטית * % 2" at bounding box center [440, 202] width 643 height 45
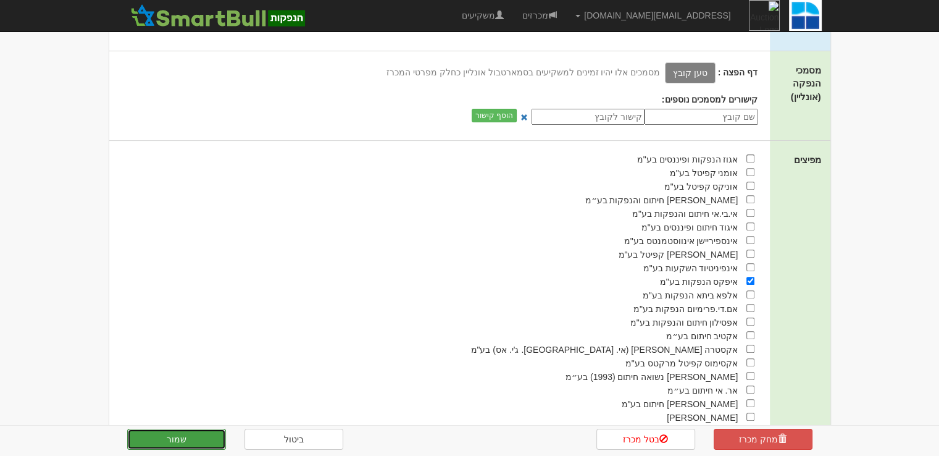
click at [202, 434] on button "שמור" at bounding box center [176, 438] width 99 height 21
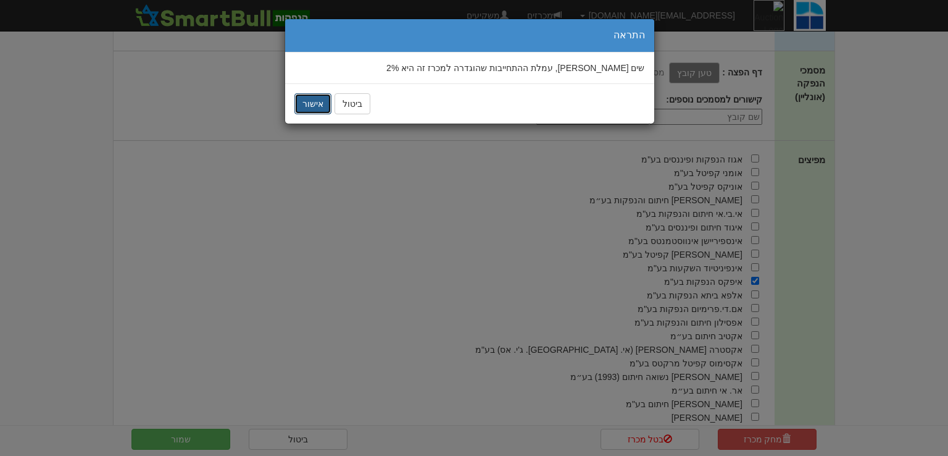
click at [301, 107] on button "אישור" at bounding box center [312, 103] width 37 height 21
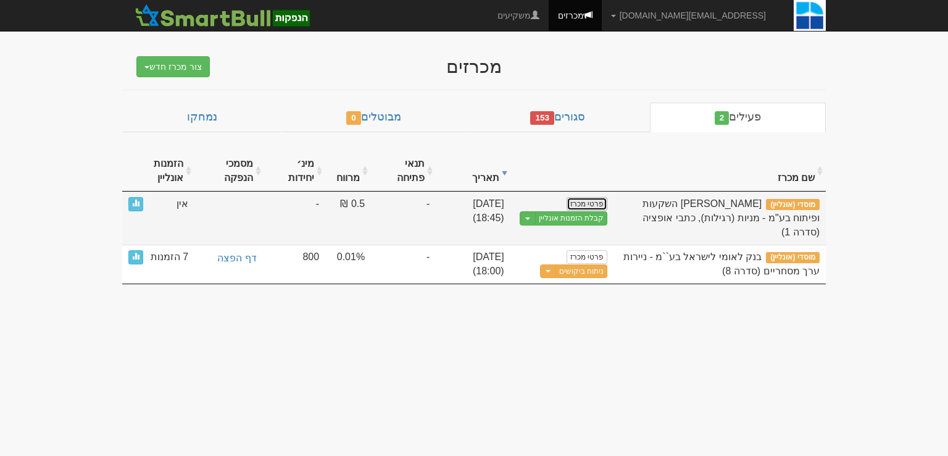
click at [574, 203] on link "פרטי מכרז" at bounding box center [587, 204] width 41 height 14
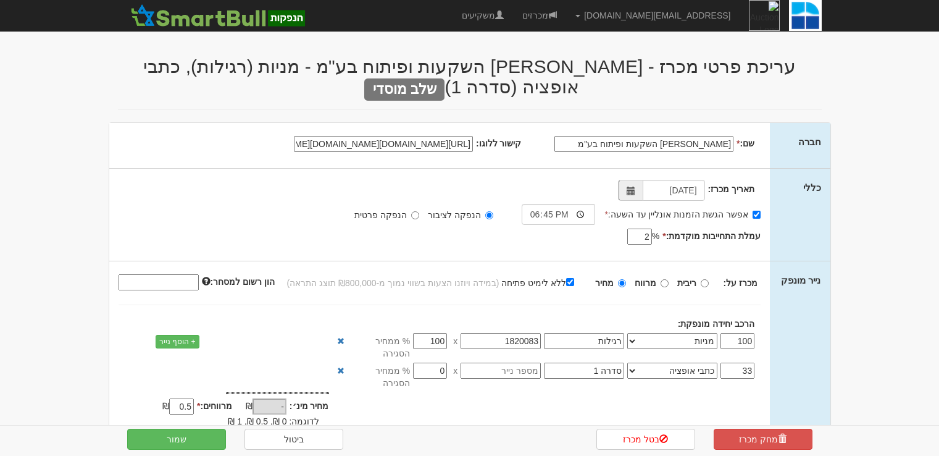
select select "מניות"
select select "כתבי אופציה"
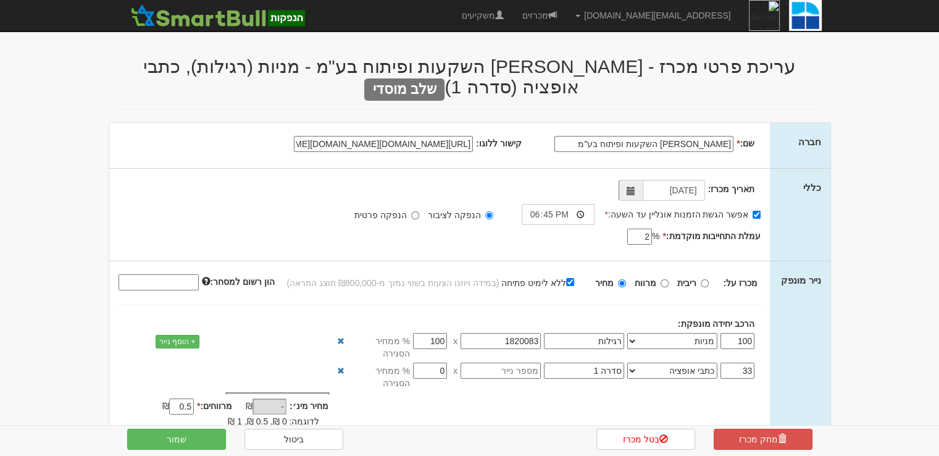
click at [388, 136] on input "[URL][DOMAIN_NAME][DOMAIN_NAME][DOMAIN_NAME]" at bounding box center [383, 144] width 179 height 16
paste input "data:image/png;base64,iVBORw0KGgoAAAANSUhEUgAAAMgAAACWCAMAAACsAjcrAAAAilBMVEX//…"
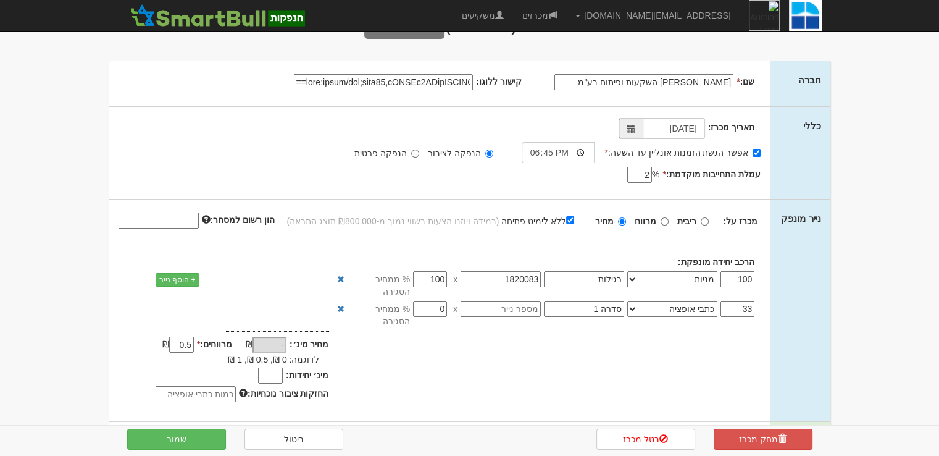
scroll to position [309, 0]
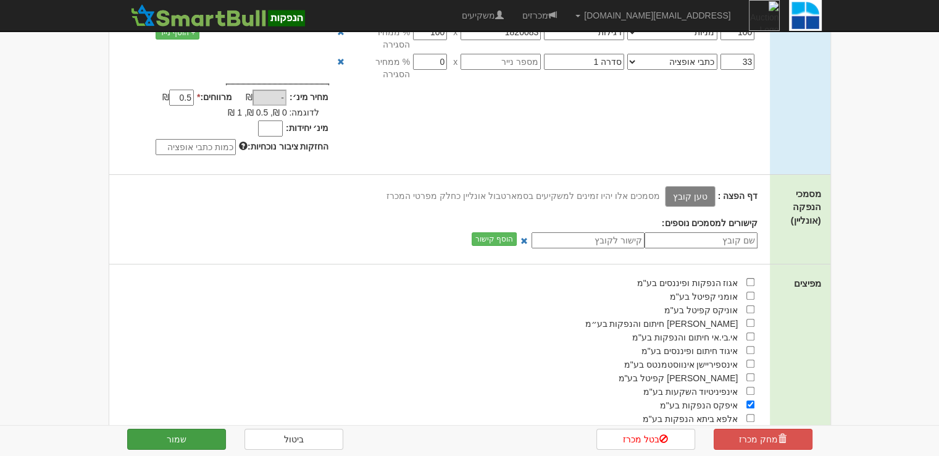
type input "data:image/png;base64,iVBORw0KGgoAAAANSUhEUgAAAMgAAACWCAMAAACsAjcrAAAAilBMVEX//…"
click at [204, 433] on button "שמור" at bounding box center [176, 438] width 99 height 21
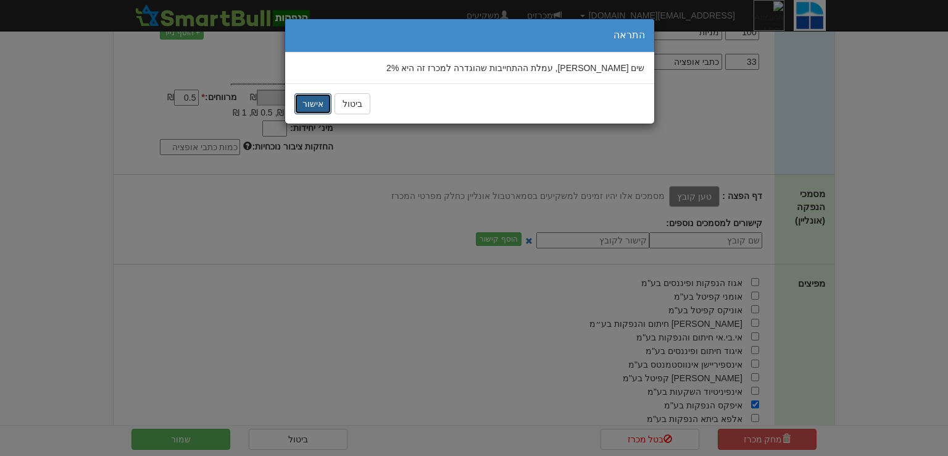
click at [306, 104] on button "אישור" at bounding box center [312, 103] width 37 height 21
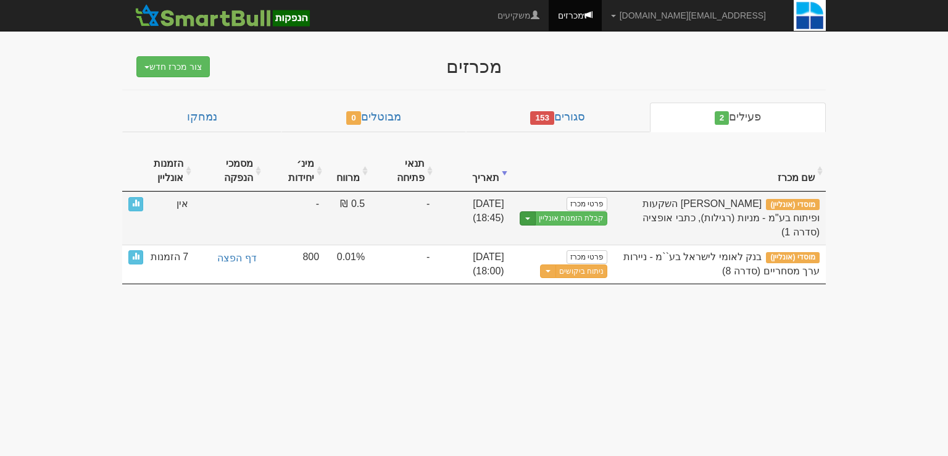
click at [528, 218] on span "button" at bounding box center [527, 218] width 5 height 2
click at [541, 238] on link "הצג טופס הזמנה לדוגמה" at bounding box center [548, 239] width 117 height 16
click at [530, 213] on button "Toggle Dropdown" at bounding box center [528, 218] width 16 height 14
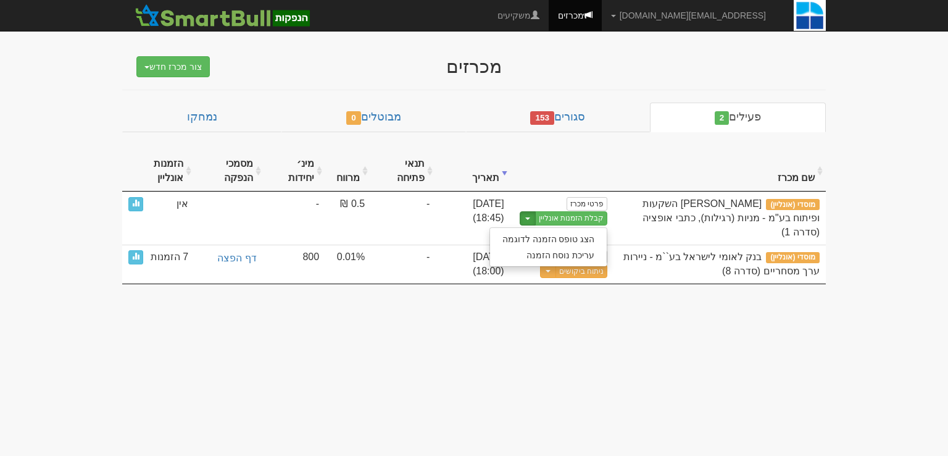
click at [549, 165] on th at bounding box center [563, 171] width 104 height 41
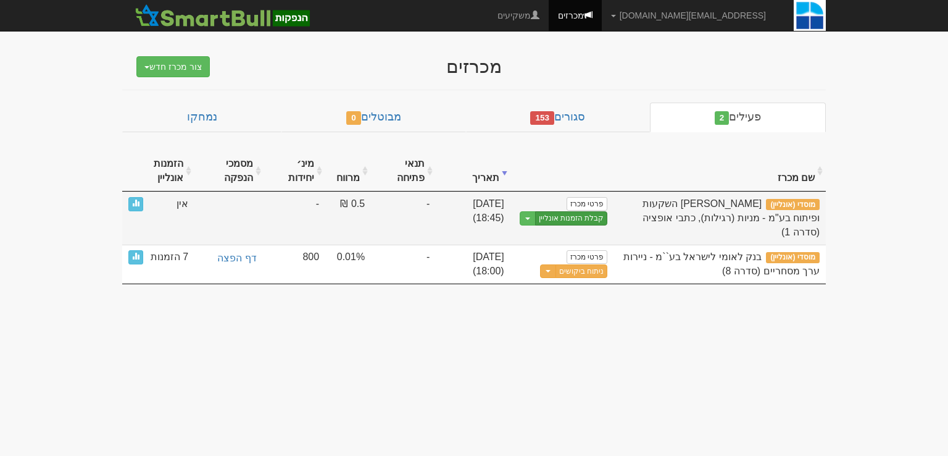
click at [564, 218] on link "קבלת הזמנות אונליין" at bounding box center [571, 218] width 73 height 14
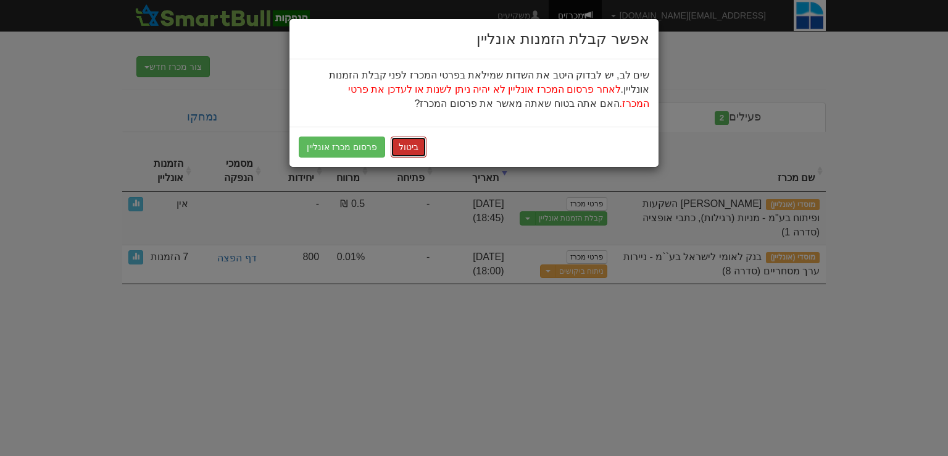
click at [402, 143] on button "ביטול" at bounding box center [409, 146] width 36 height 21
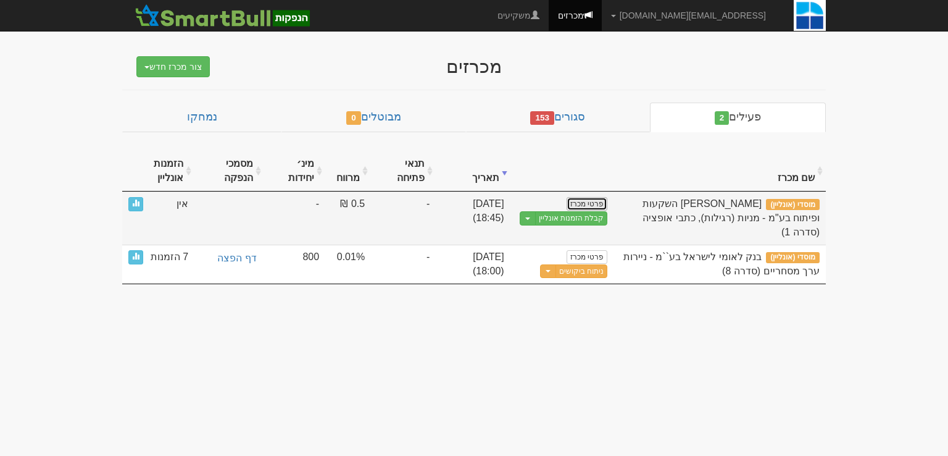
click at [584, 206] on link "פרטי מכרז" at bounding box center [587, 204] width 41 height 14
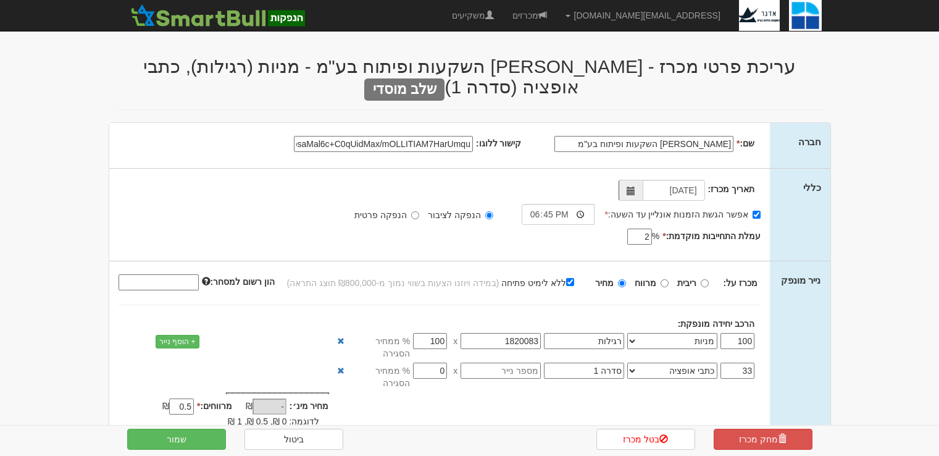
select select "מניות"
select select "כתבי אופציה"
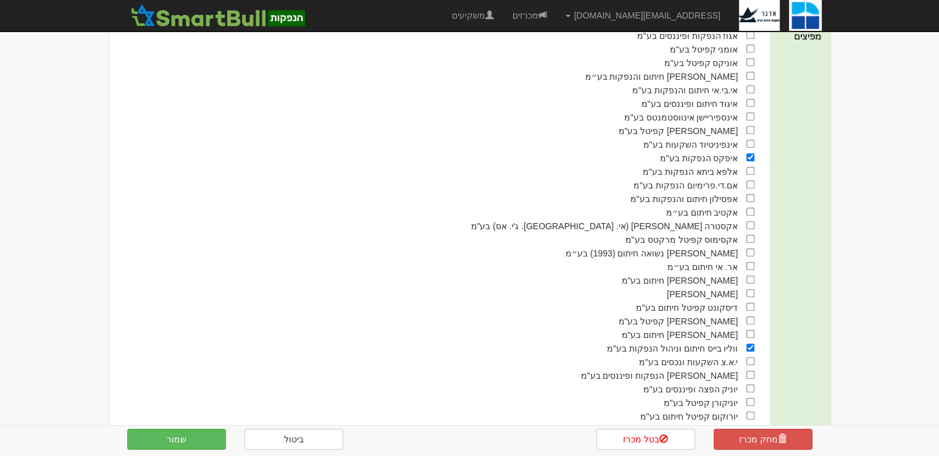
scroll to position [719, 0]
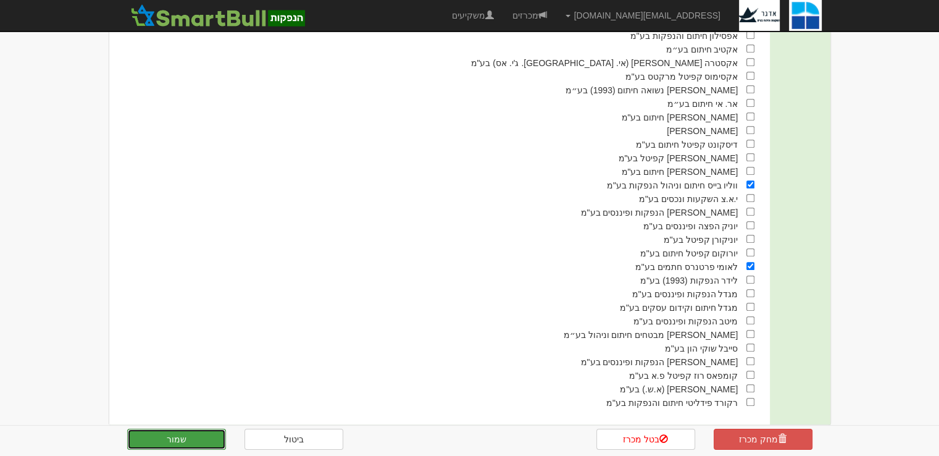
click at [133, 432] on button "שמור" at bounding box center [176, 438] width 99 height 21
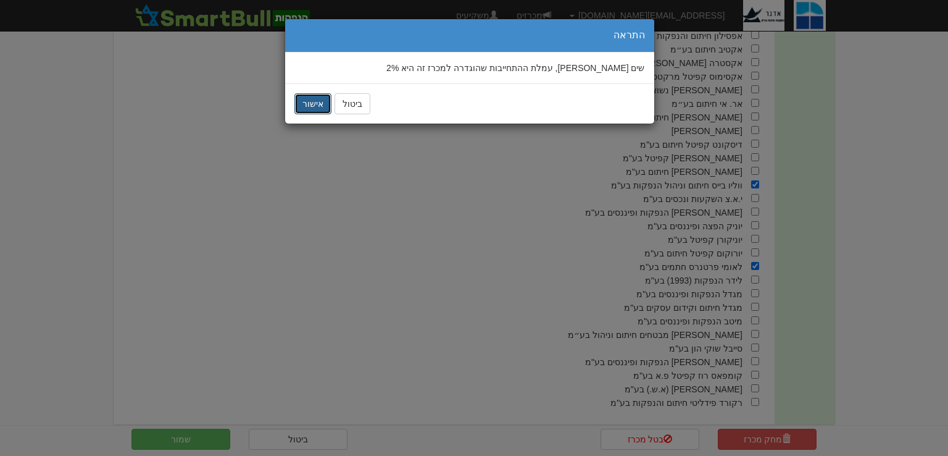
click at [306, 99] on button "אישור" at bounding box center [312, 103] width 37 height 21
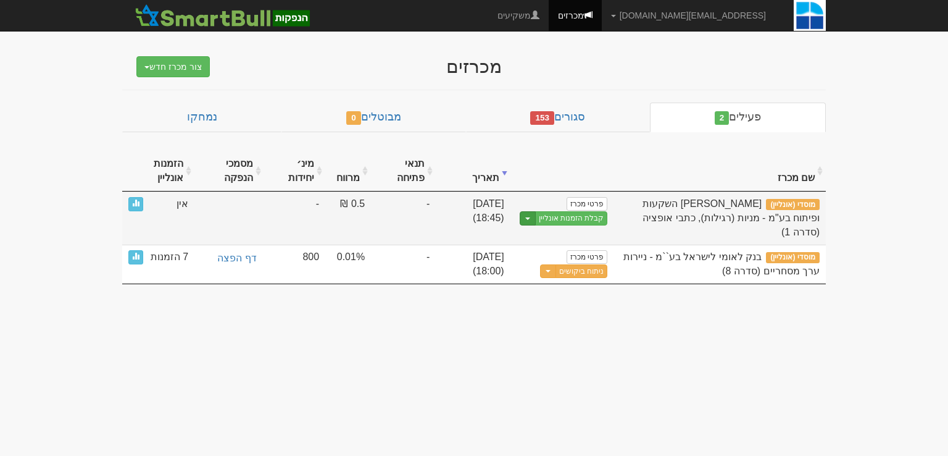
click at [533, 217] on button "Toggle Dropdown" at bounding box center [528, 218] width 16 height 14
click at [558, 240] on link "הצג טופס הזמנה לדוגמה" at bounding box center [548, 239] width 117 height 16
click at [584, 217] on link "קבלת הזמנות אונליין" at bounding box center [571, 218] width 73 height 14
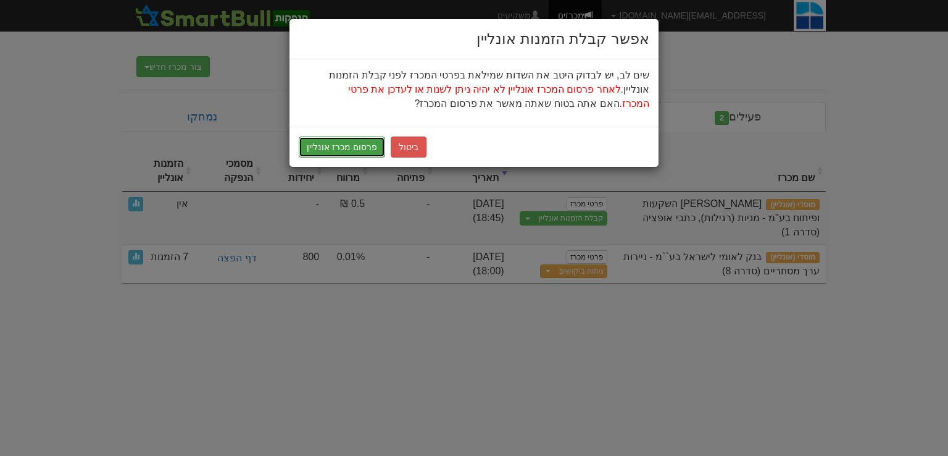
click at [347, 149] on button "פרסום מכרז אונליין" at bounding box center [342, 146] width 86 height 21
